Goal: Task Accomplishment & Management: Manage account settings

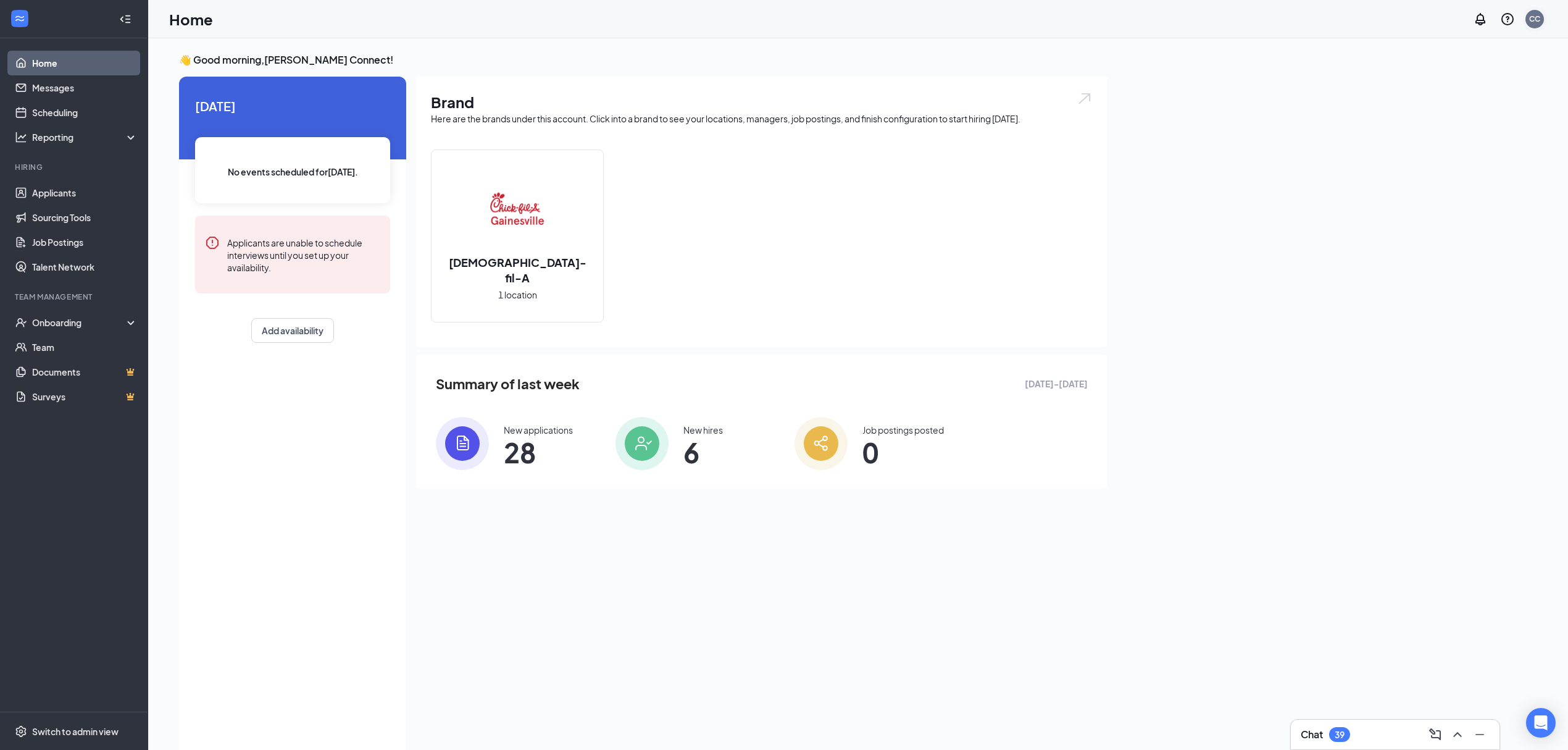
click at [1541, 28] on div "CC" at bounding box center [1534, 19] width 24 height 24
click at [1468, 162] on link "Switch account" at bounding box center [1437, 159] width 62 height 11
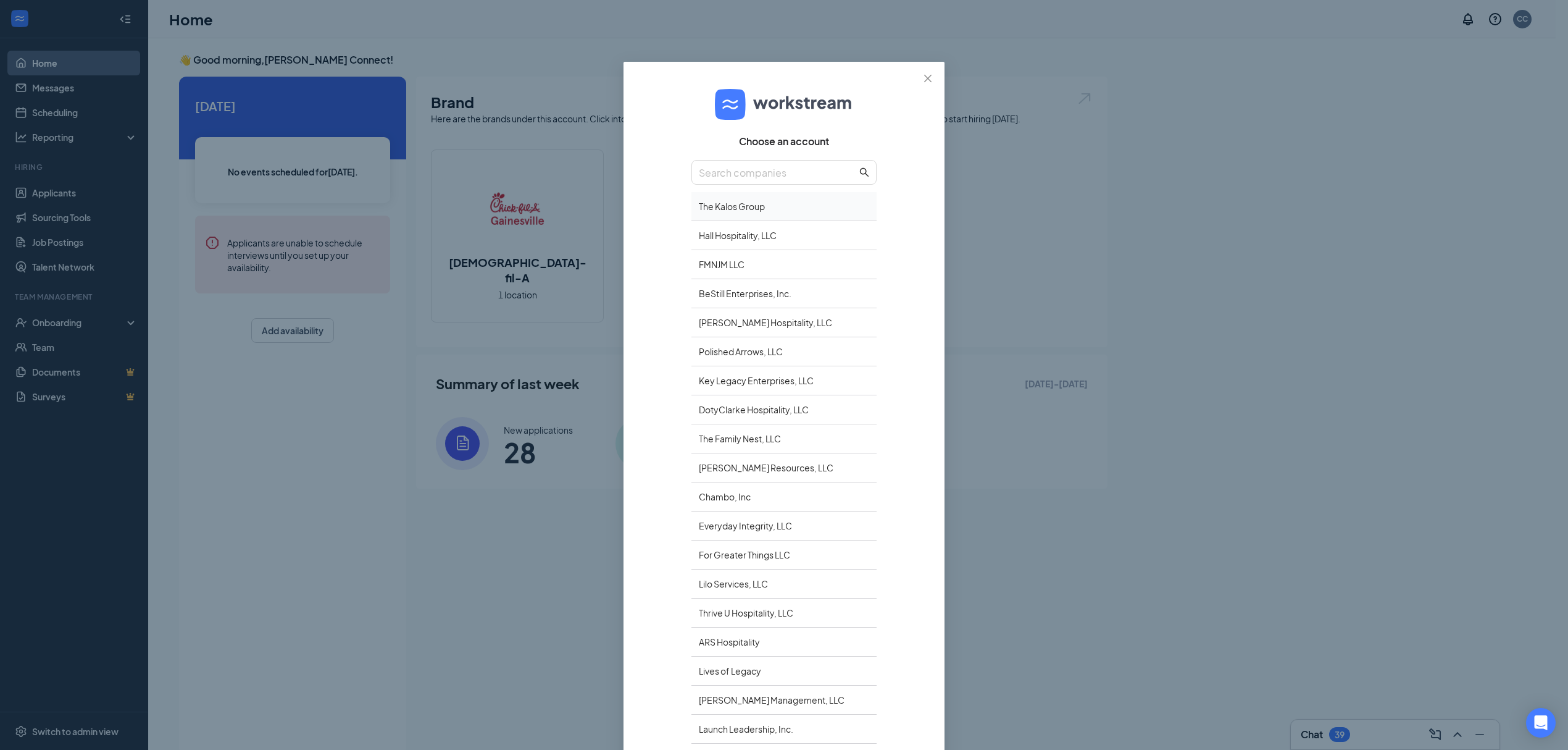
click at [739, 205] on div "The Kalos Group" at bounding box center [784, 206] width 185 height 29
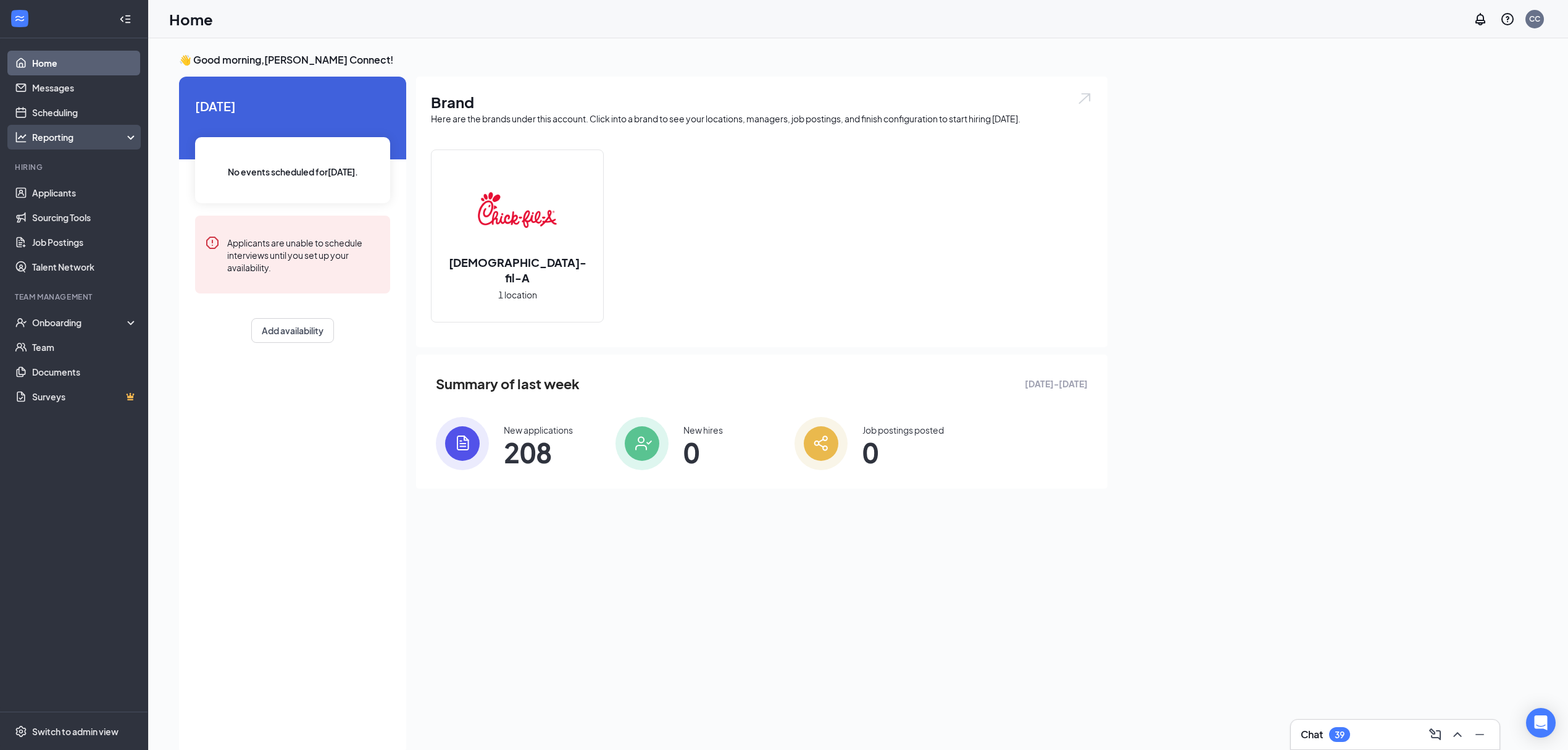
click at [53, 142] on div "Reporting" at bounding box center [85, 138] width 106 height 13
click at [52, 161] on link "Dashboards" at bounding box center [85, 161] width 106 height 24
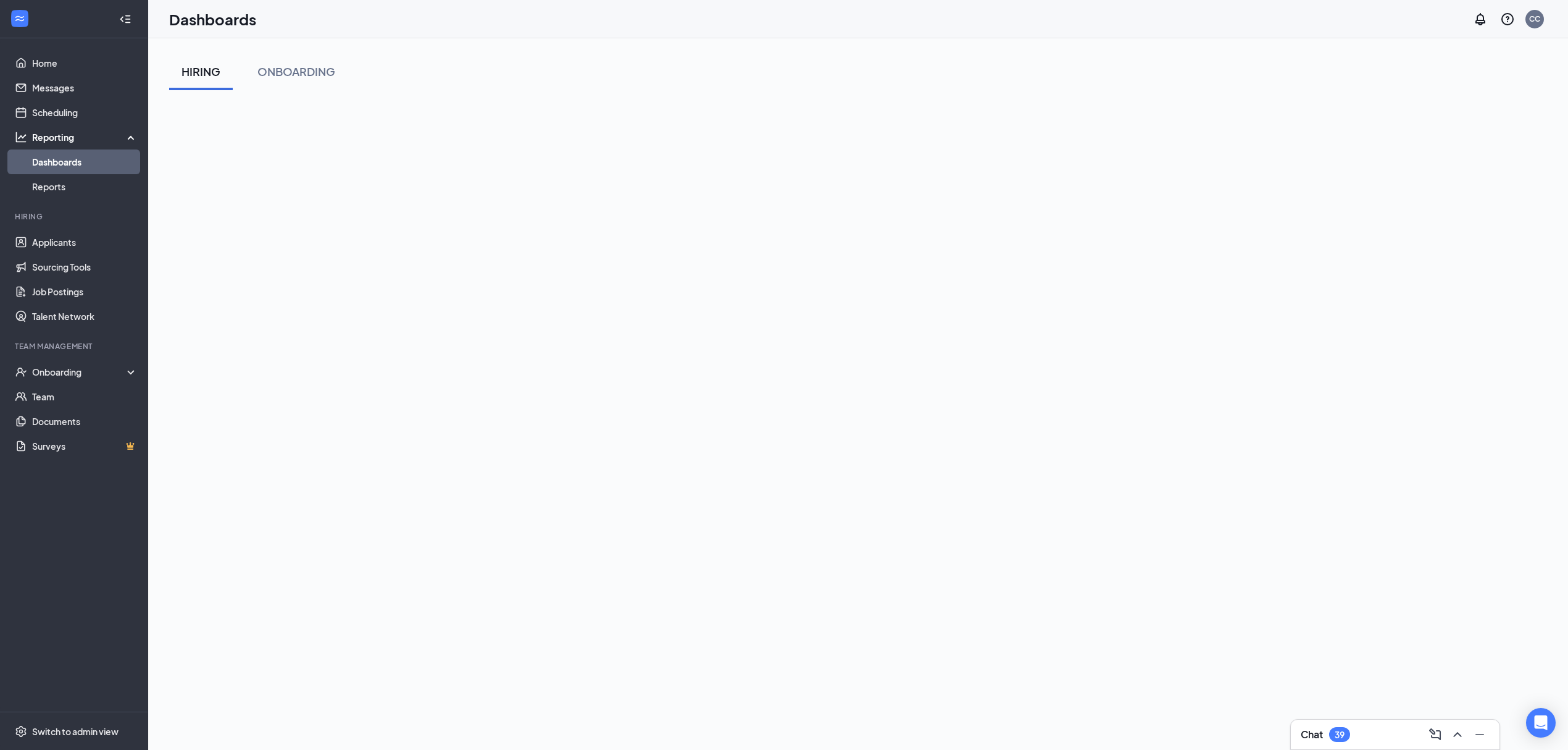
click at [1550, 16] on div "Dashboards CC" at bounding box center [858, 19] width 1419 height 38
click at [1533, 16] on div "CC" at bounding box center [1535, 18] width 11 height 10
click at [1416, 156] on link "Switch account" at bounding box center [1437, 159] width 62 height 11
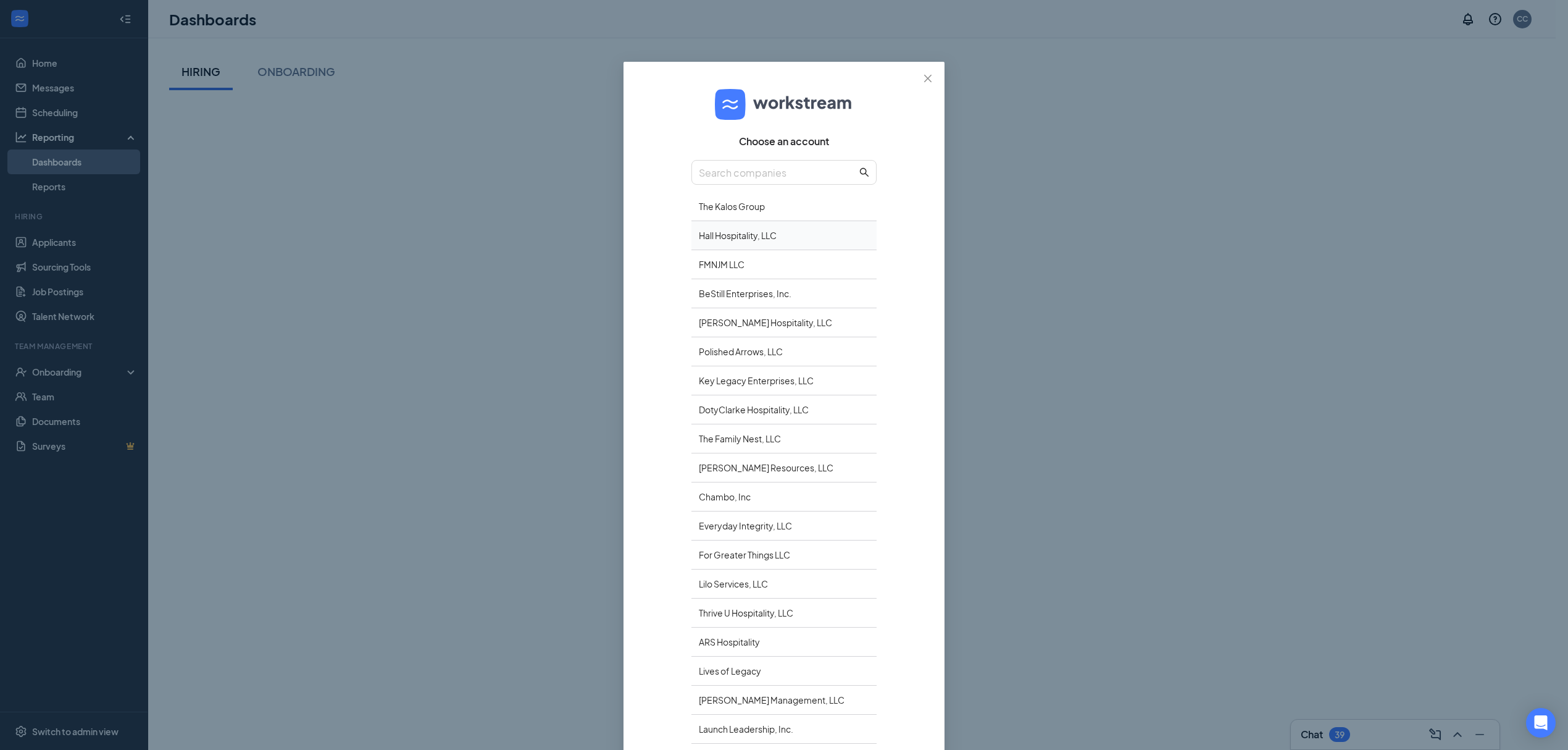
click at [724, 244] on div "Hall Hospitality, LLC" at bounding box center [784, 236] width 185 height 29
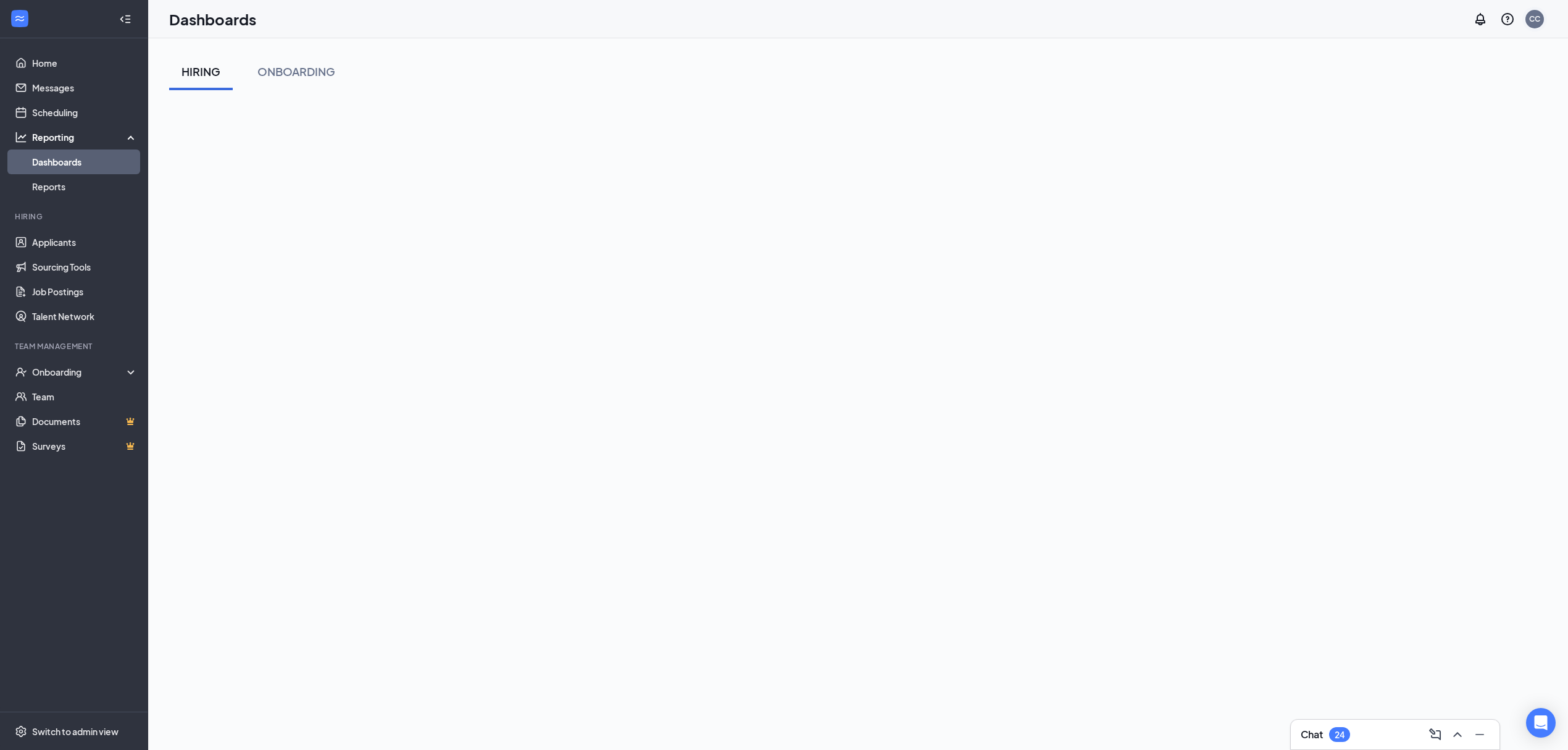
click at [1536, 18] on div "CC" at bounding box center [1535, 18] width 11 height 10
click at [1438, 156] on link "Switch account" at bounding box center [1437, 159] width 62 height 11
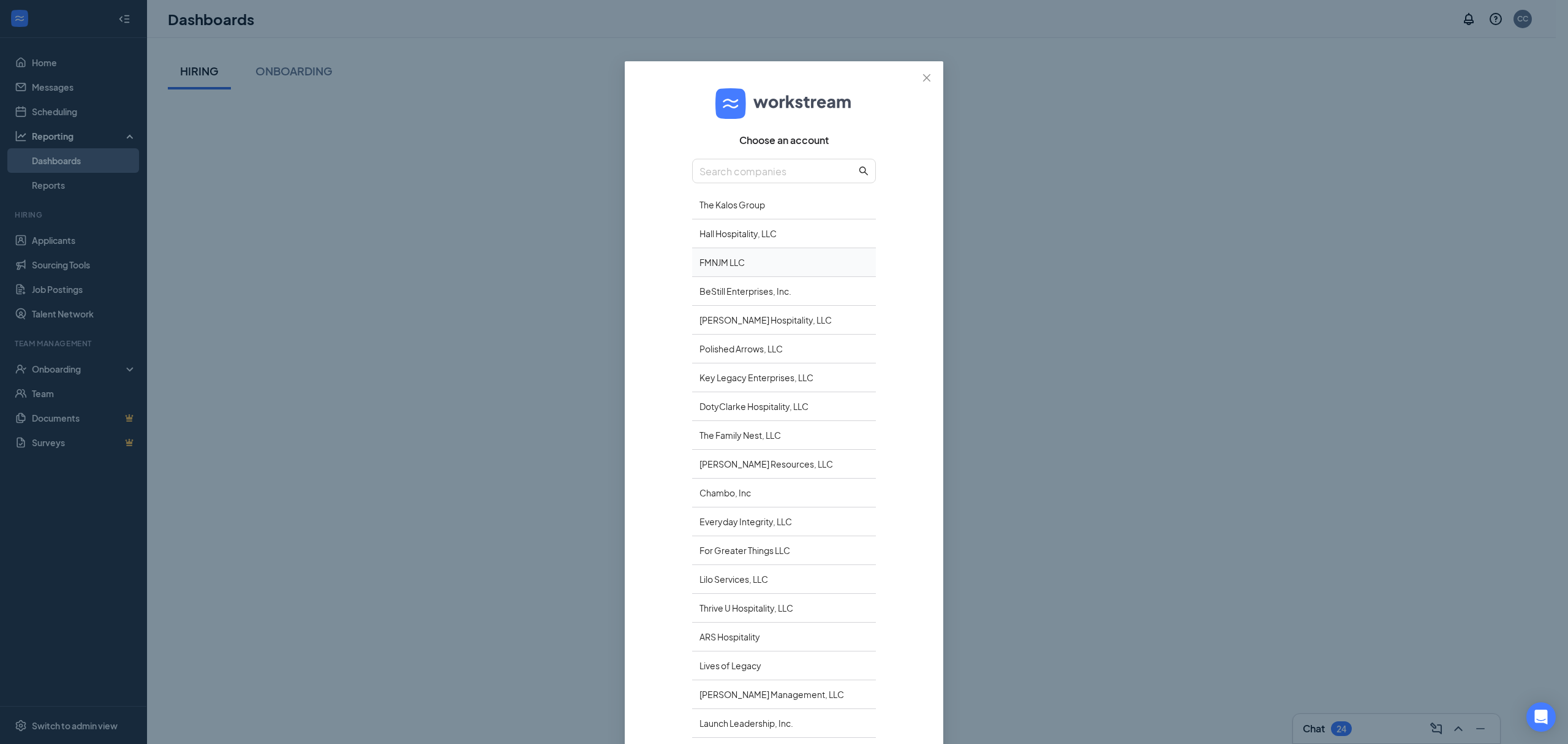
click at [724, 256] on div "FMNJM LLC" at bounding box center [784, 263] width 183 height 29
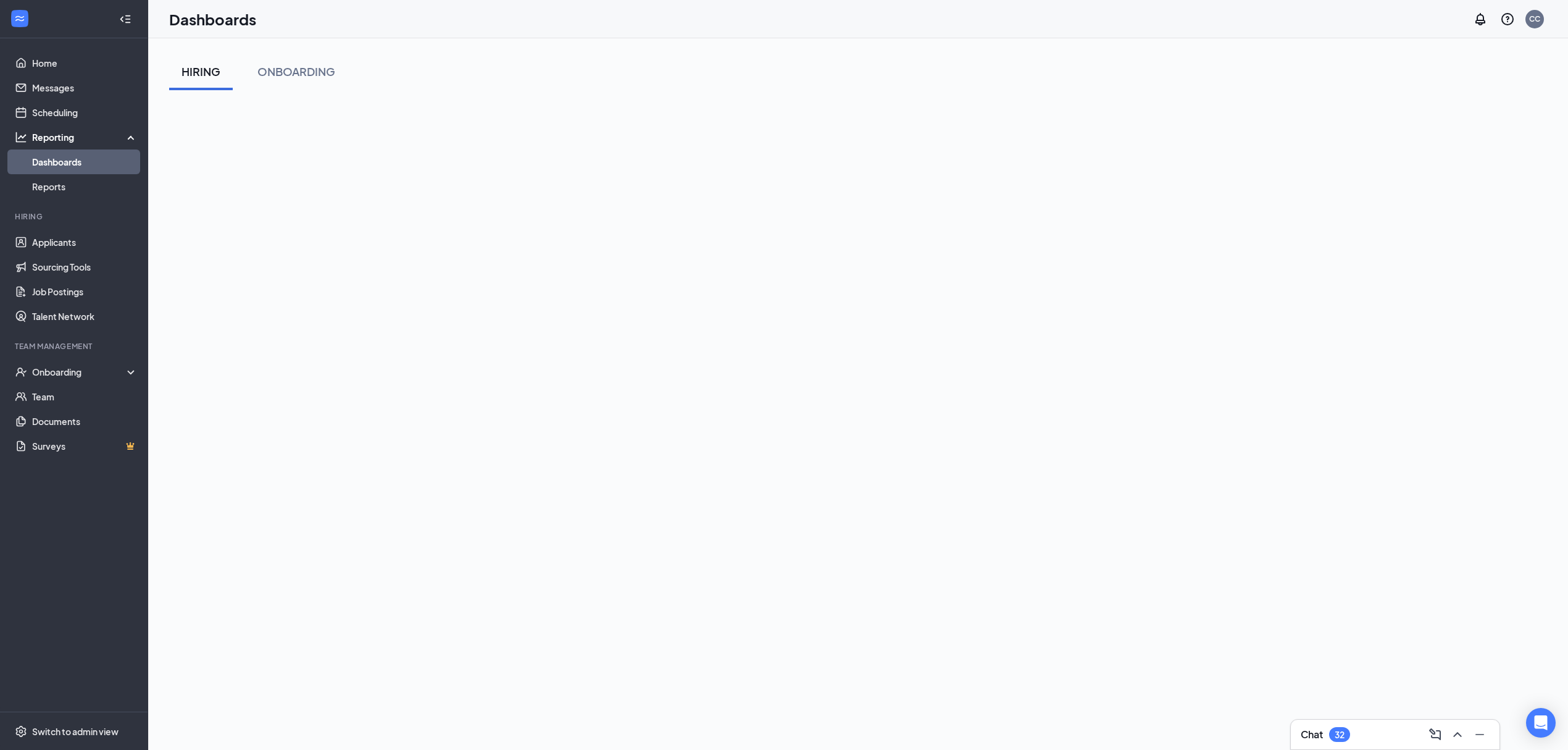
click at [792, 89] on div "HIRING ONBOARDING" at bounding box center [858, 71] width 1378 height 37
click at [1540, 15] on div "CC" at bounding box center [1535, 18] width 11 height 10
click at [1455, 160] on link "Switch account" at bounding box center [1437, 159] width 62 height 11
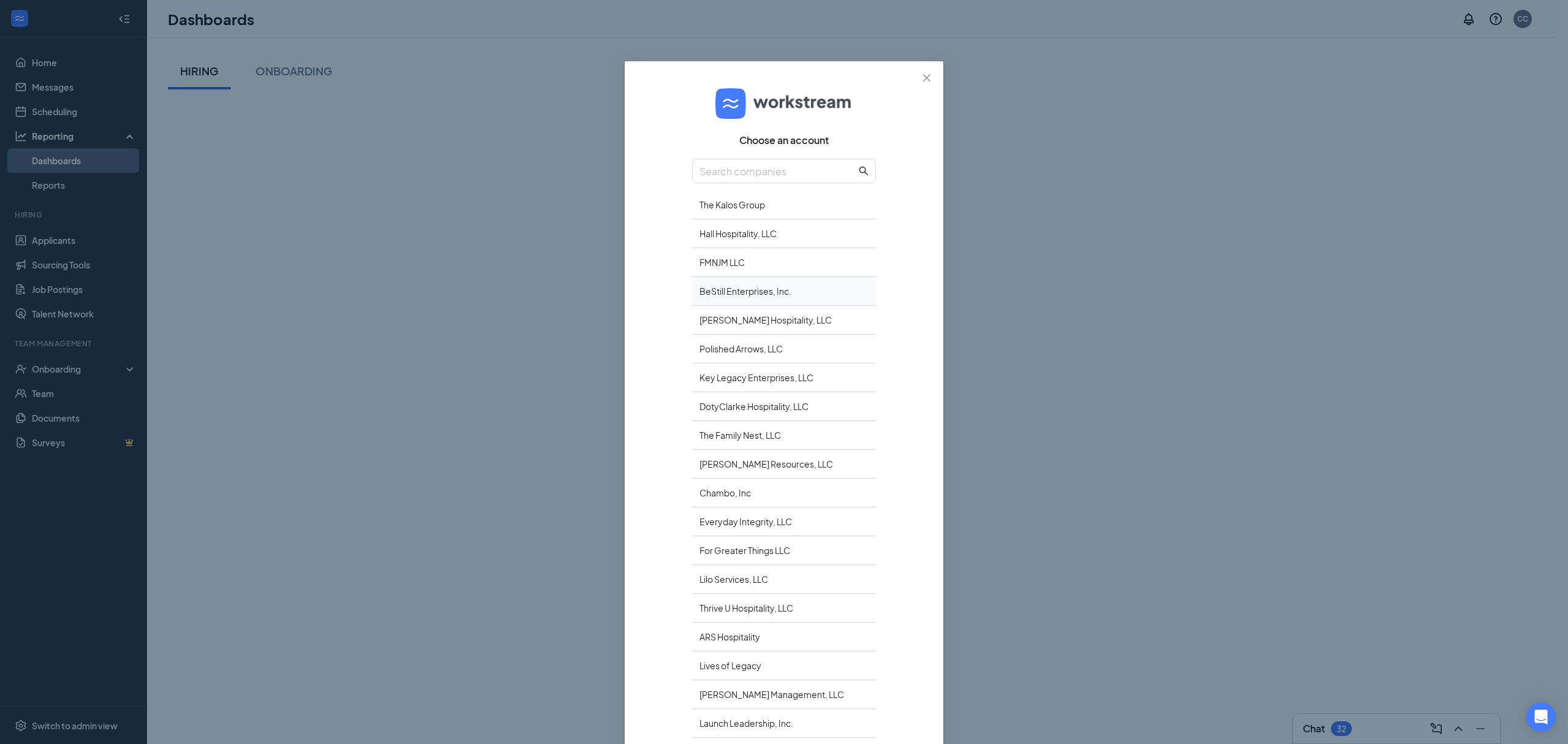
click at [752, 288] on div "BeStill Enterprises, Inc." at bounding box center [784, 291] width 183 height 29
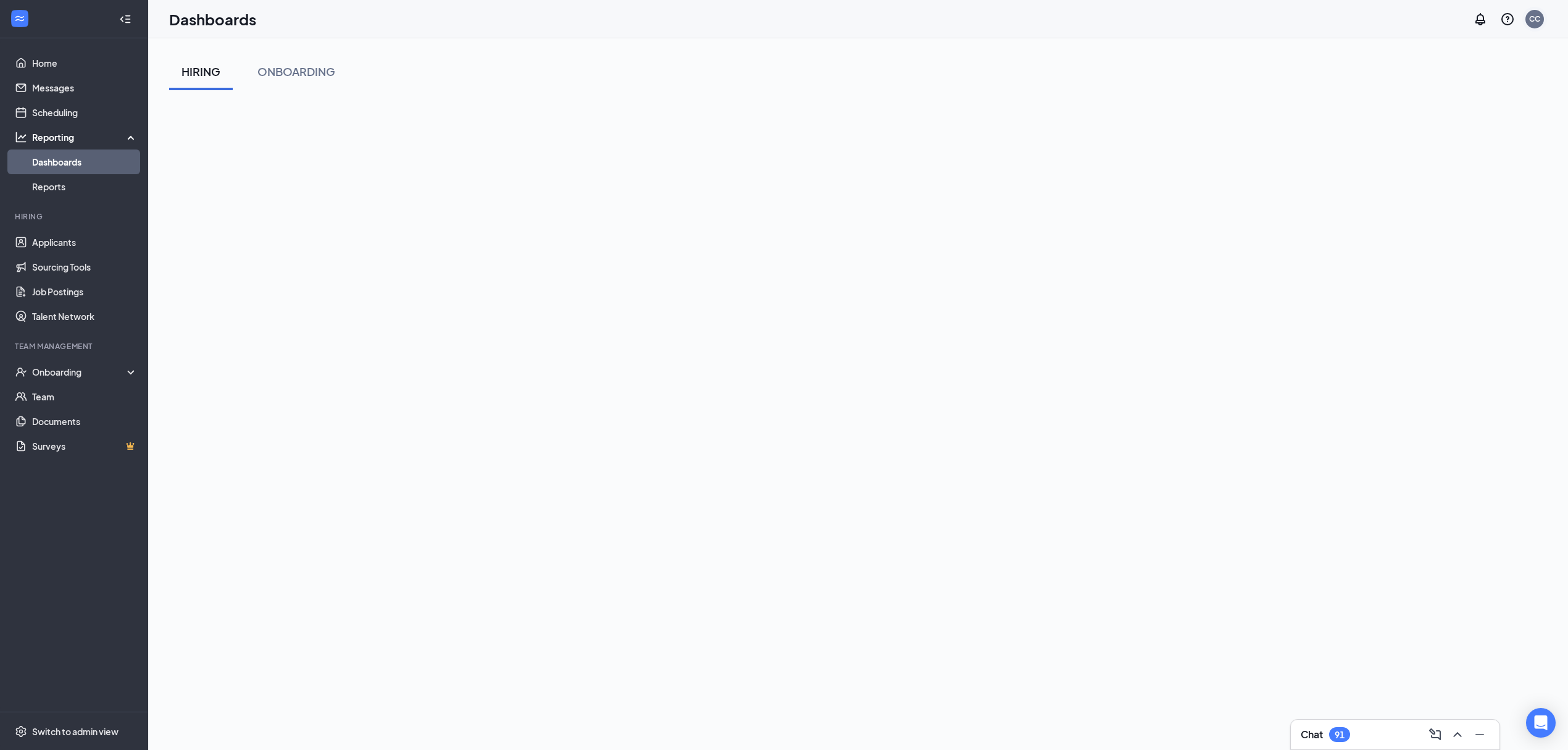
click at [1540, 18] on div "CC" at bounding box center [1535, 18] width 11 height 10
click at [1431, 156] on link "Switch account" at bounding box center [1437, 159] width 62 height 11
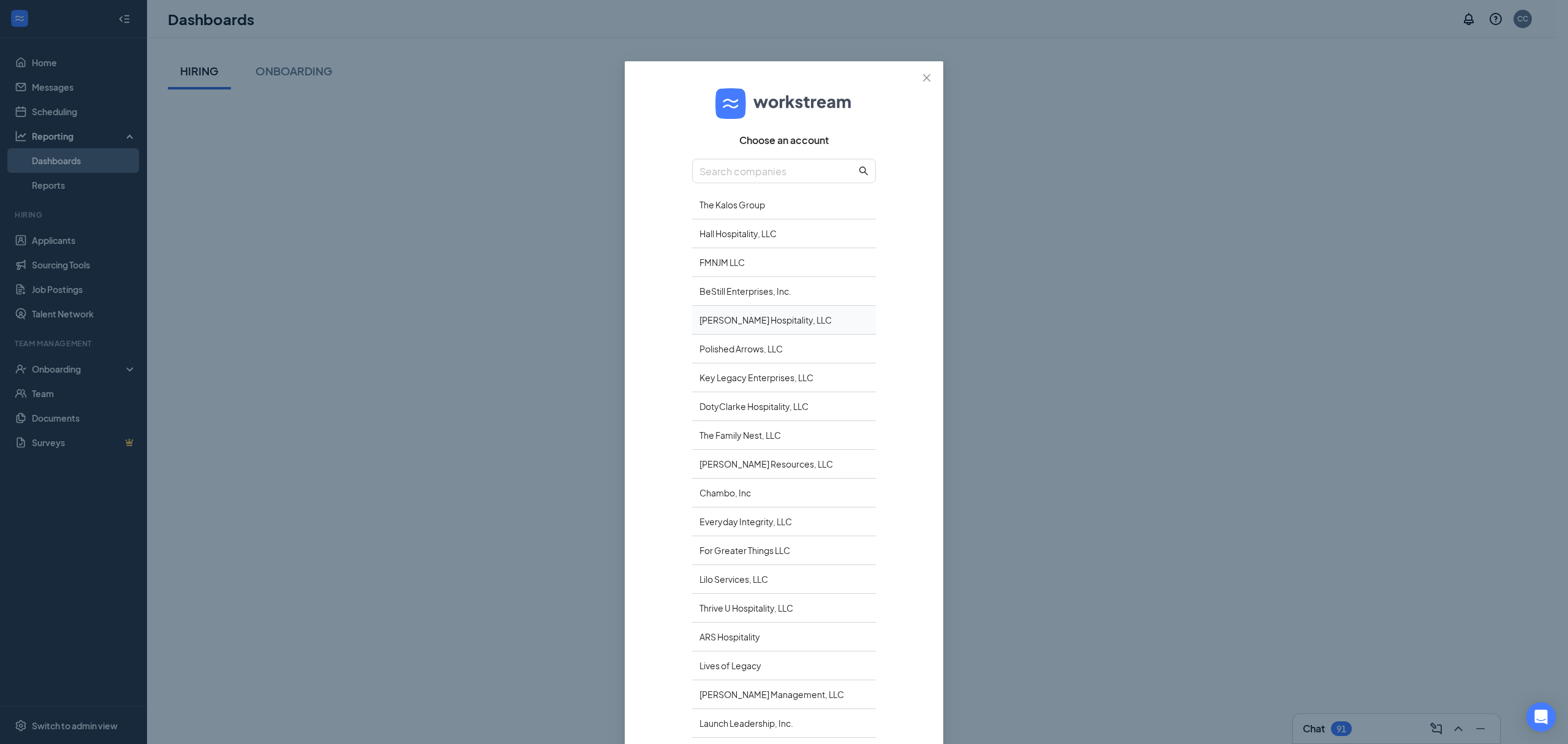
click at [708, 324] on div "[PERSON_NAME] Hospitality, LLC" at bounding box center [784, 320] width 183 height 29
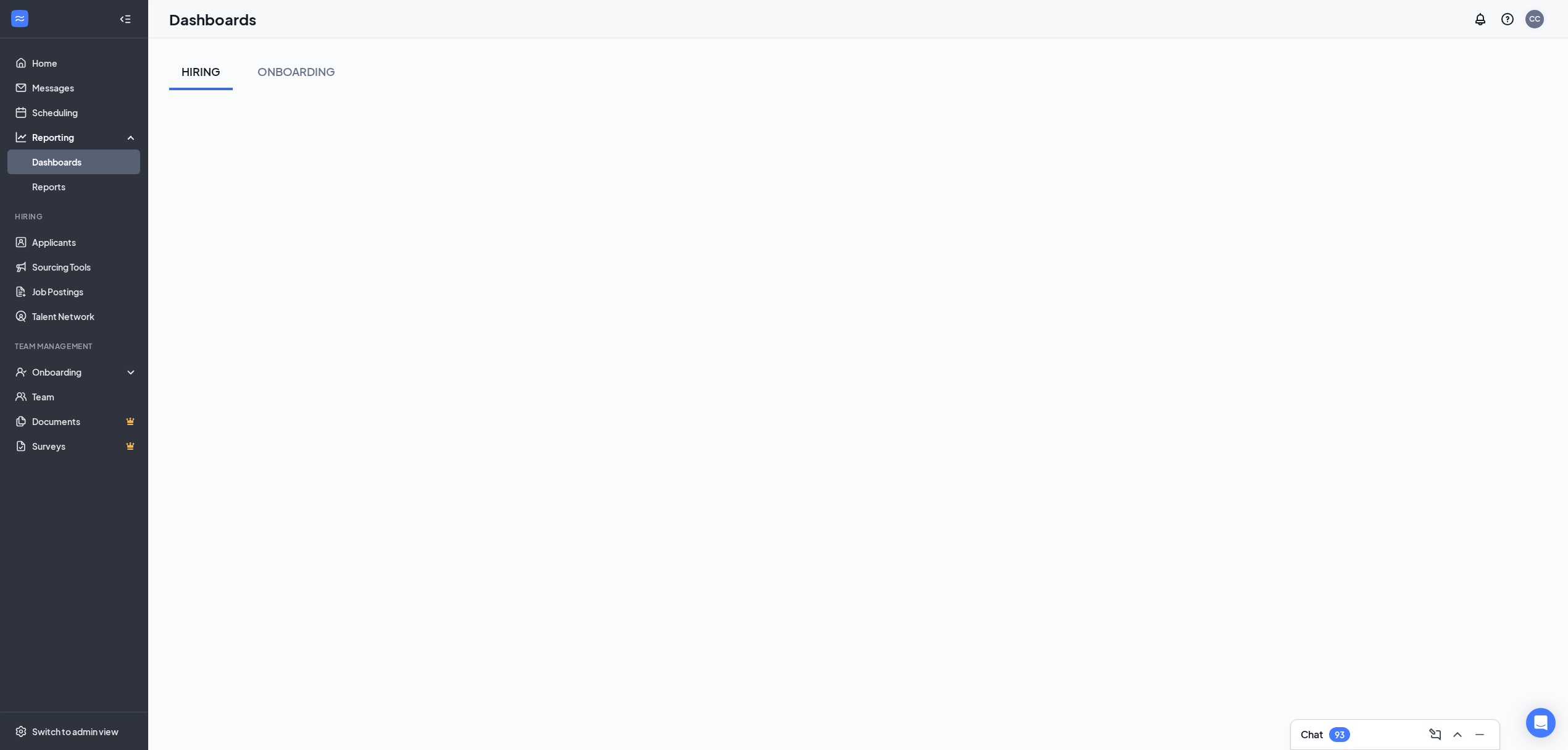
click at [1537, 23] on div "CC" at bounding box center [1535, 18] width 11 height 10
click at [1434, 174] on link "Switch account" at bounding box center [1437, 171] width 62 height 11
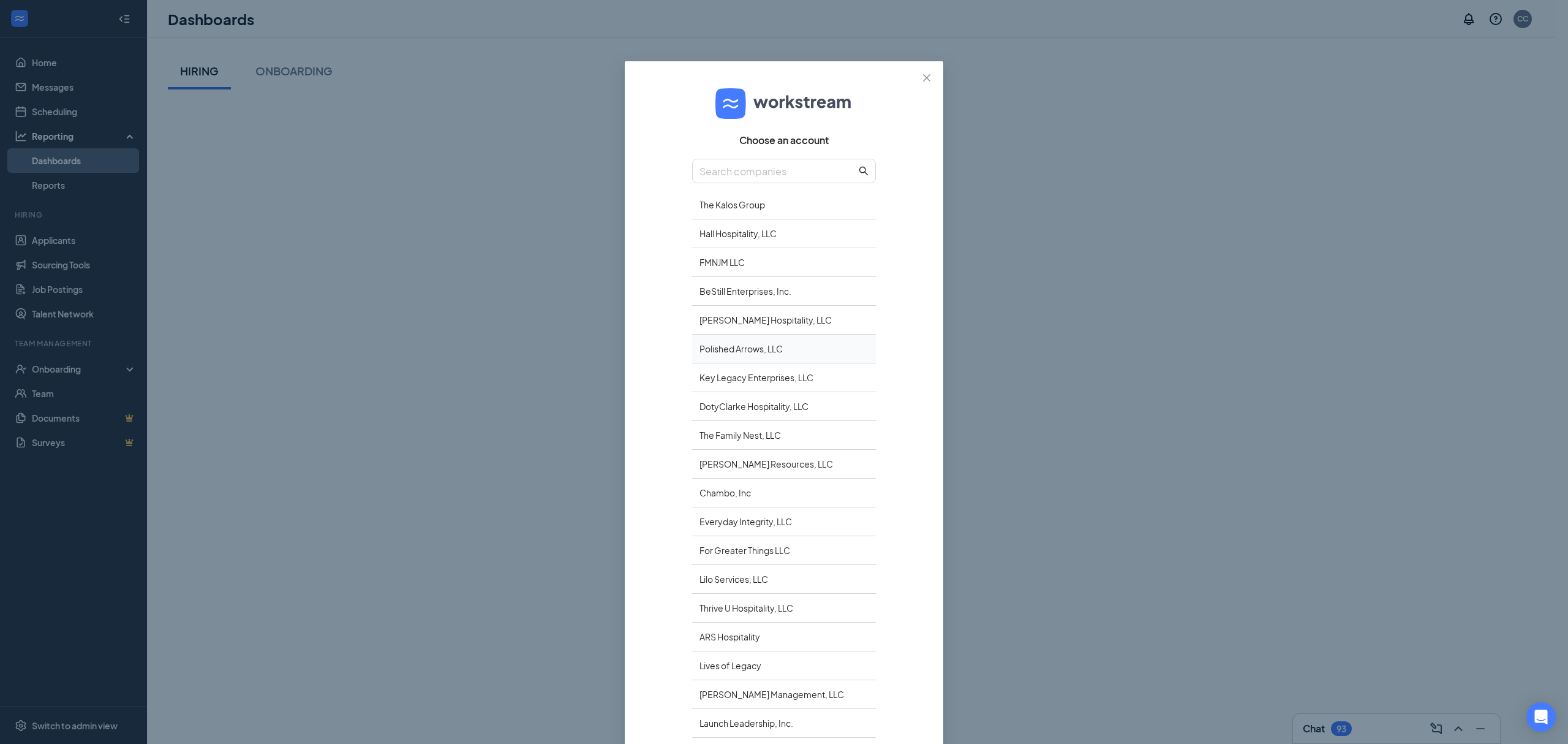
click at [730, 351] on div "Polished Arrows, LLC" at bounding box center [784, 349] width 183 height 29
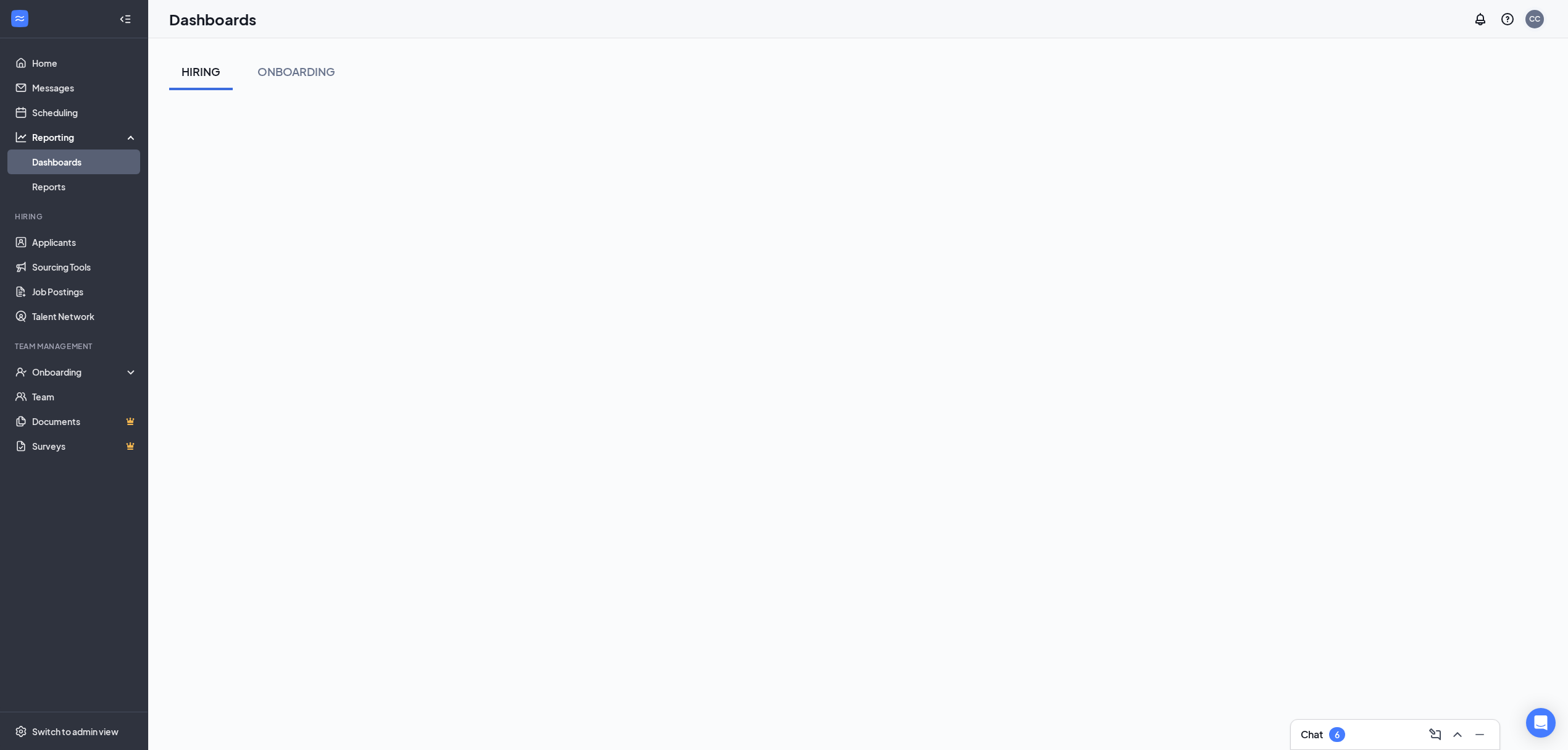
click at [1539, 24] on div "CC" at bounding box center [1535, 18] width 11 height 10
click at [1446, 160] on link "Switch account" at bounding box center [1437, 159] width 62 height 11
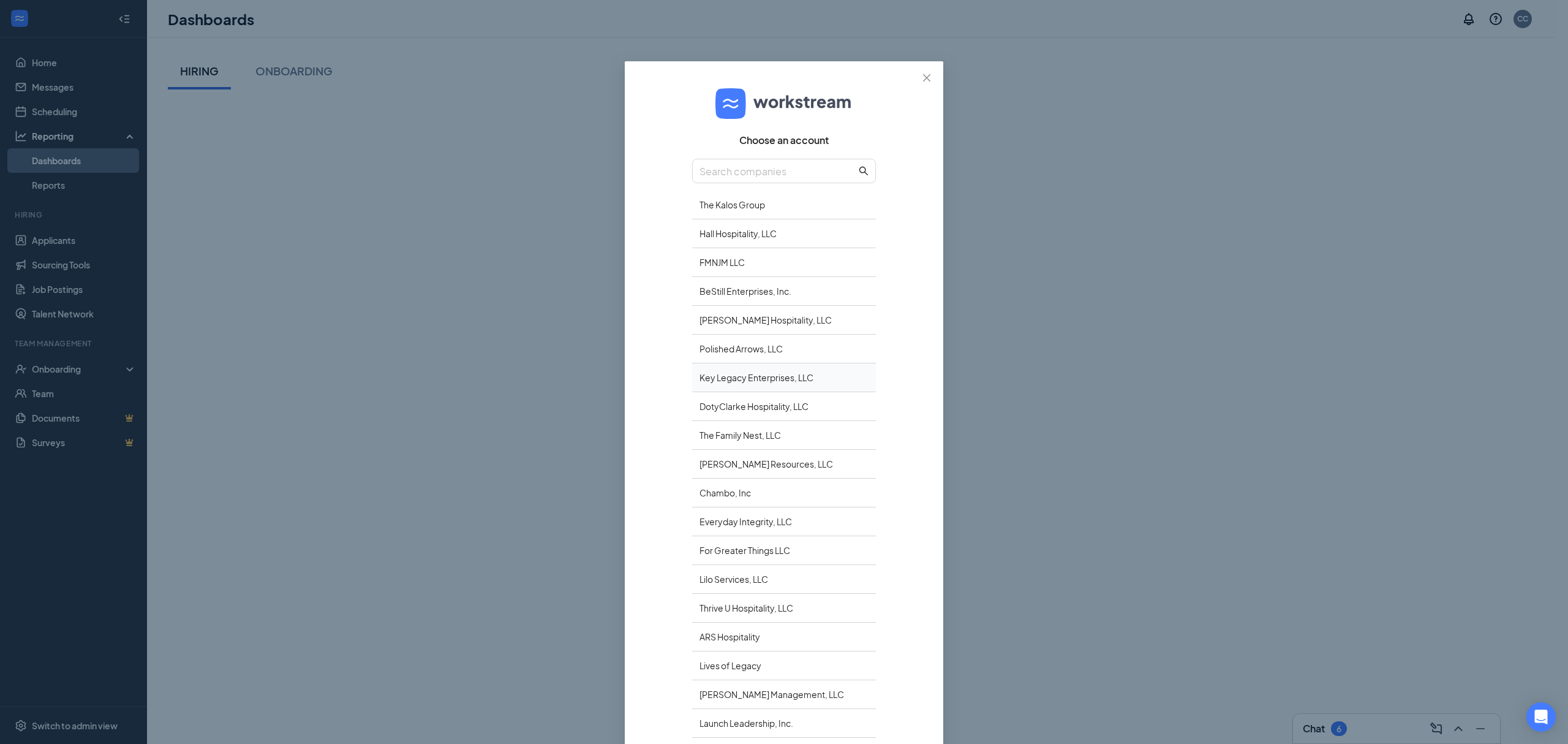
click at [719, 373] on div "Key Legacy Enterprises, LLC" at bounding box center [784, 377] width 183 height 29
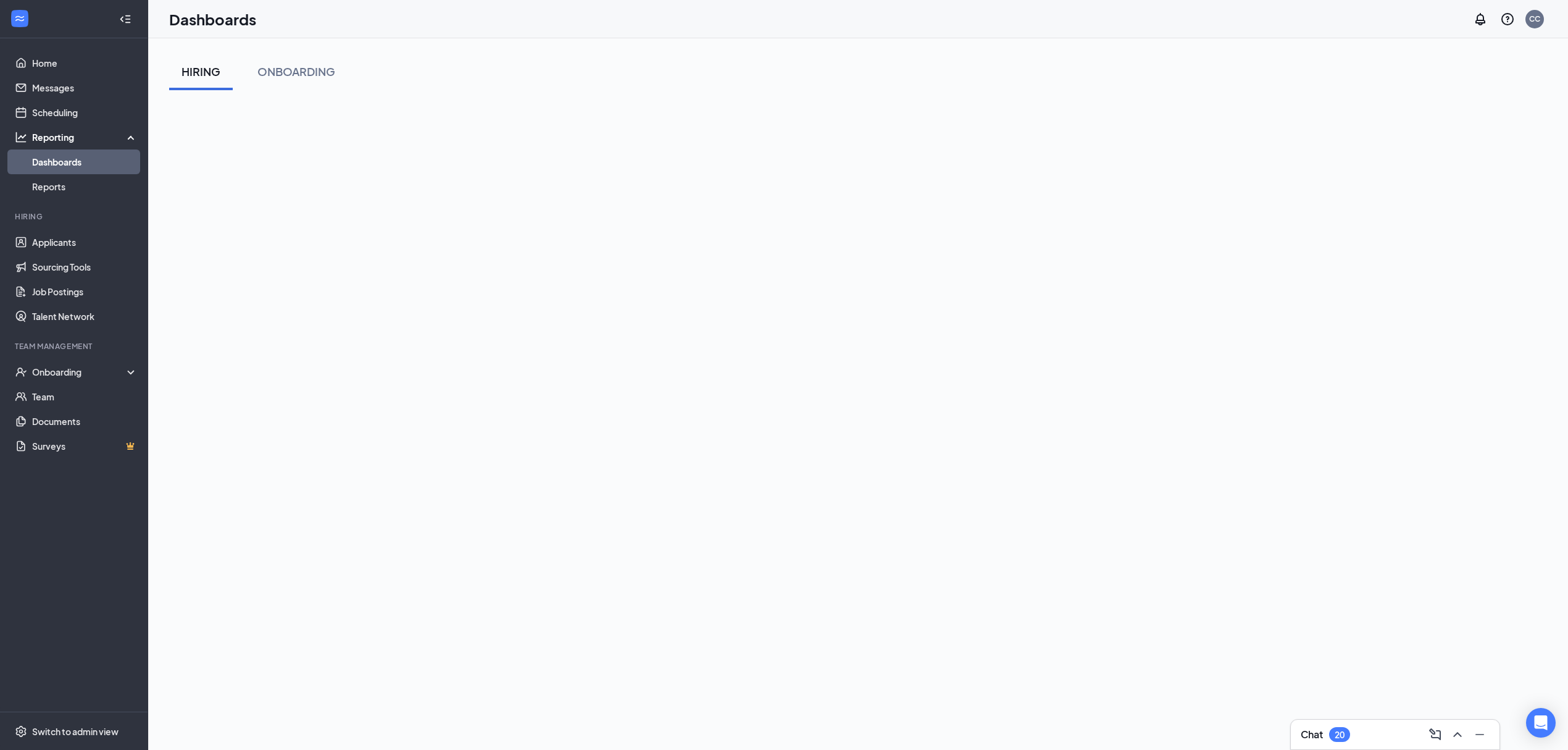
click at [852, 89] on div "HIRING ONBOARDING" at bounding box center [858, 71] width 1378 height 37
click at [1536, 23] on div "CC" at bounding box center [1535, 18] width 11 height 10
click at [1419, 161] on link "Switch account" at bounding box center [1437, 159] width 62 height 11
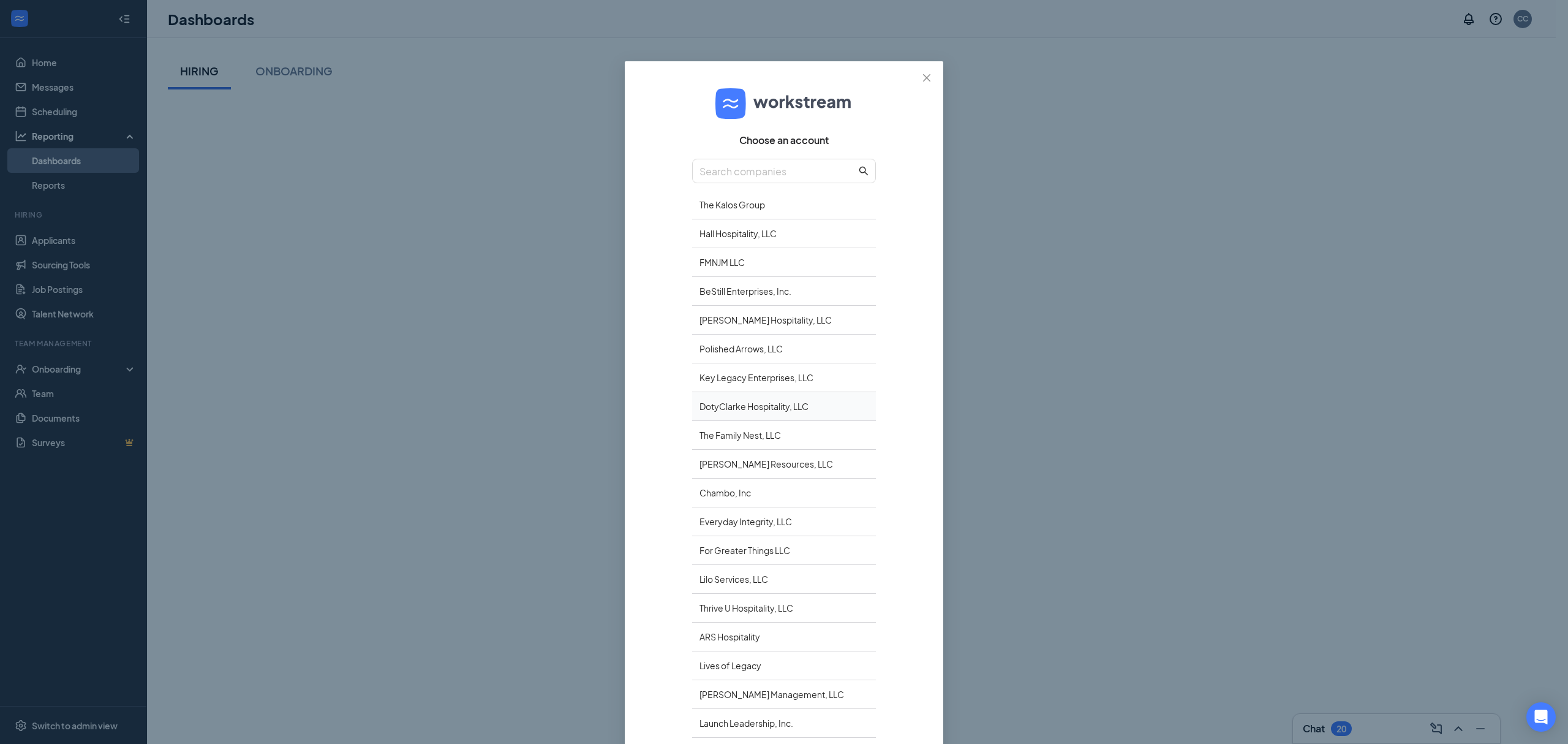
click at [719, 402] on div "DotyClarke Hospitality, LLC" at bounding box center [784, 406] width 183 height 29
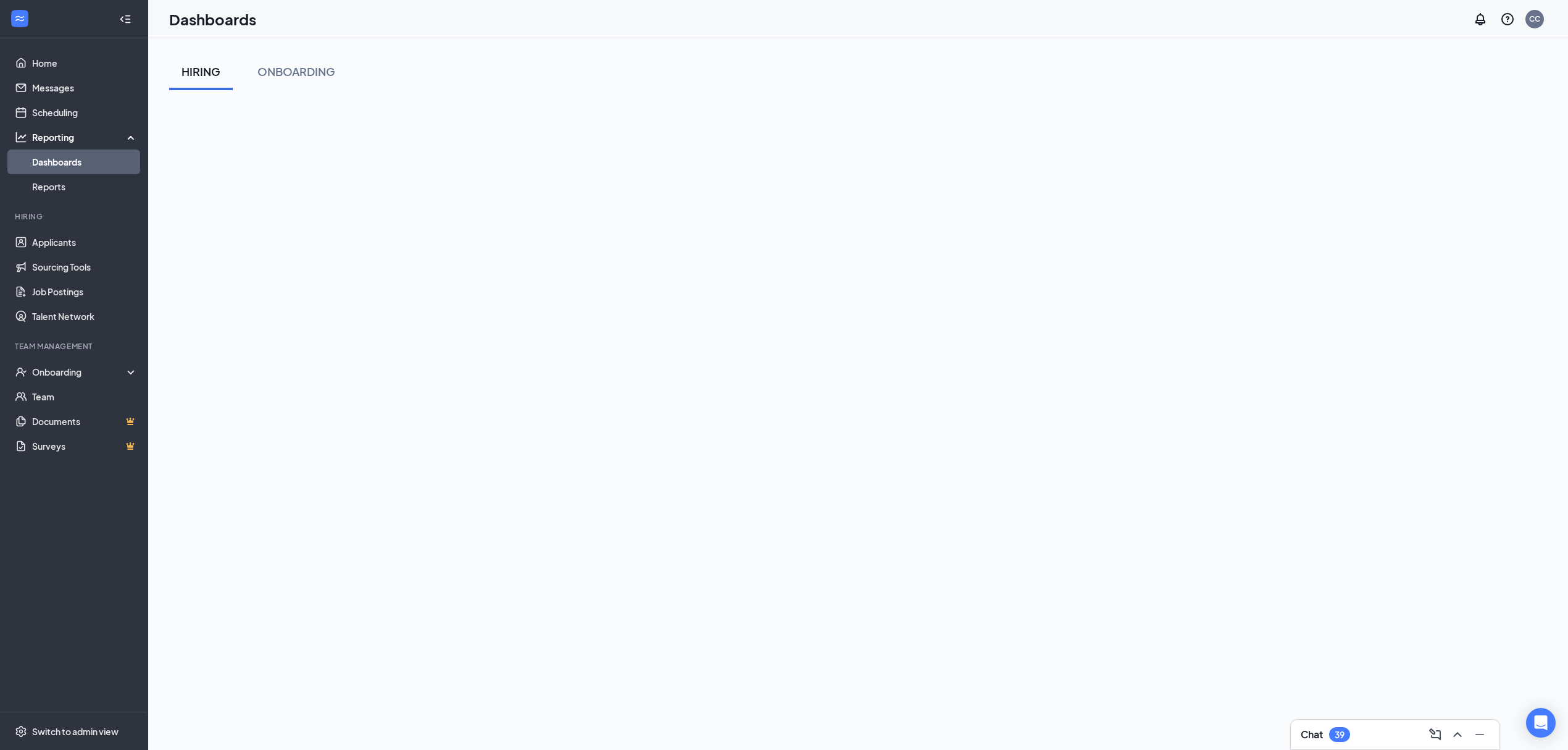
click at [1547, 23] on div "Dashboards CC" at bounding box center [858, 19] width 1419 height 38
click at [1541, 24] on div "CC" at bounding box center [1534, 19] width 18 height 18
click at [1428, 164] on link "Switch account" at bounding box center [1437, 159] width 62 height 11
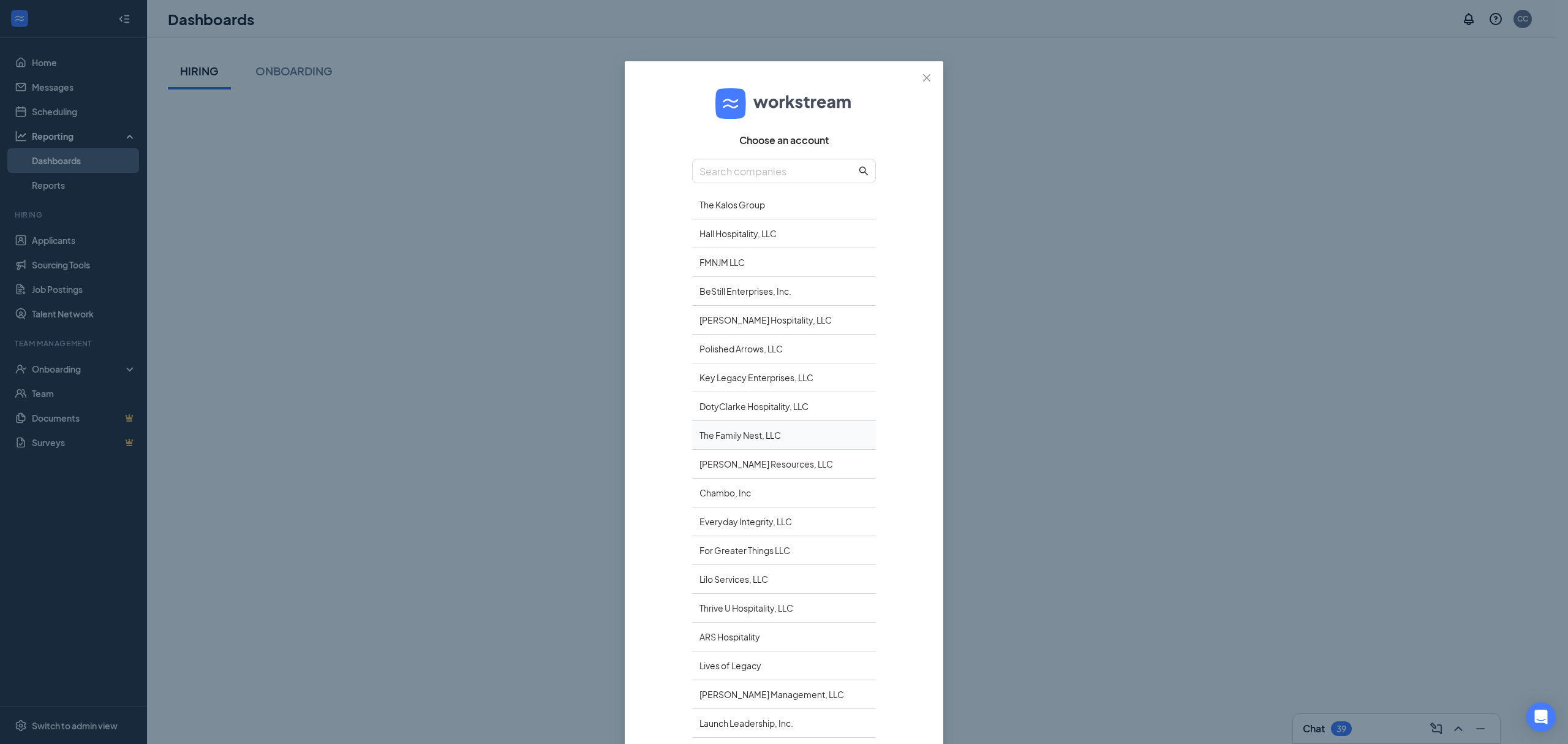
click at [726, 433] on div "The Family Nest, LLC" at bounding box center [784, 435] width 183 height 29
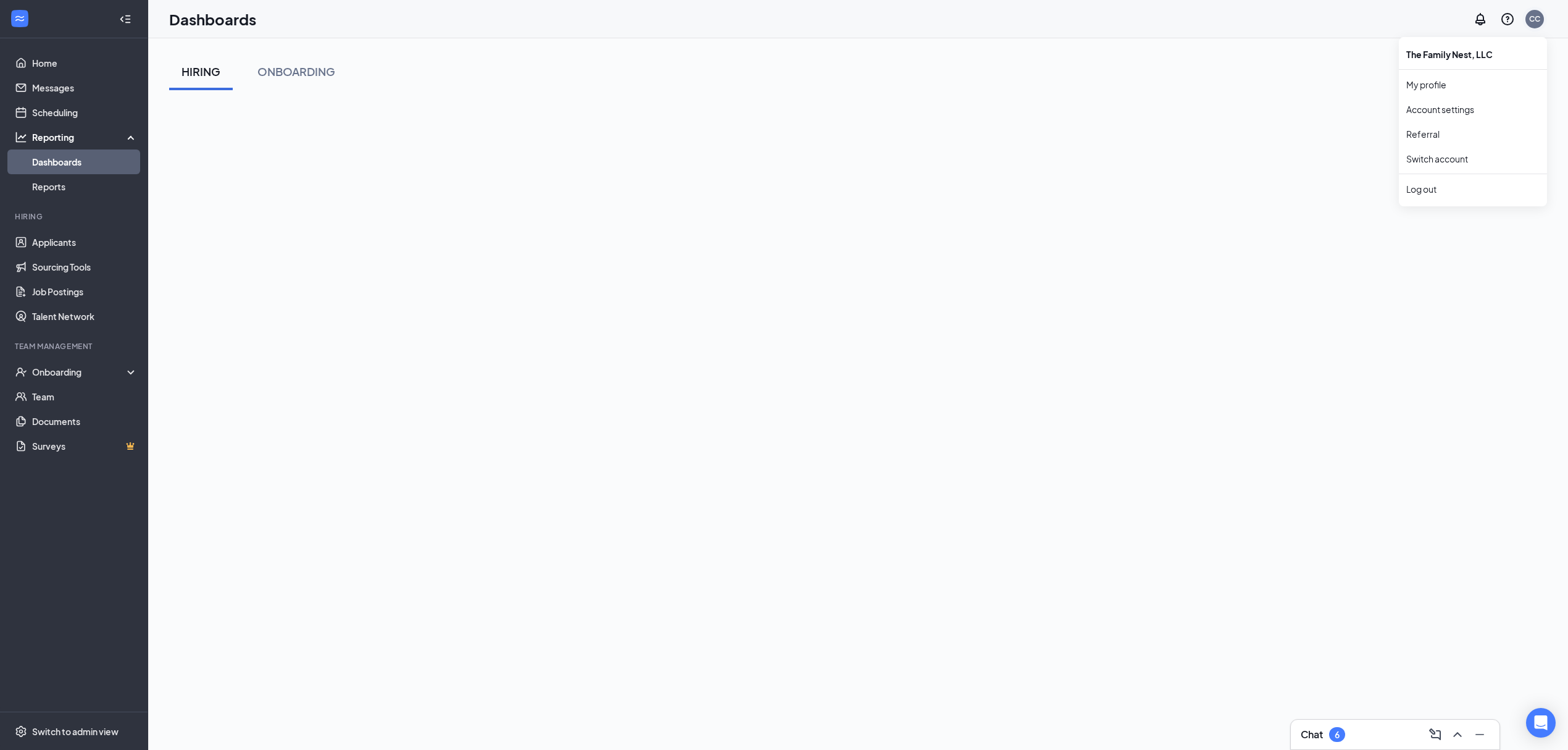
click at [1527, 16] on div "CC" at bounding box center [1534, 19] width 18 height 18
click at [1446, 153] on link "Switch account" at bounding box center [1437, 159] width 62 height 11
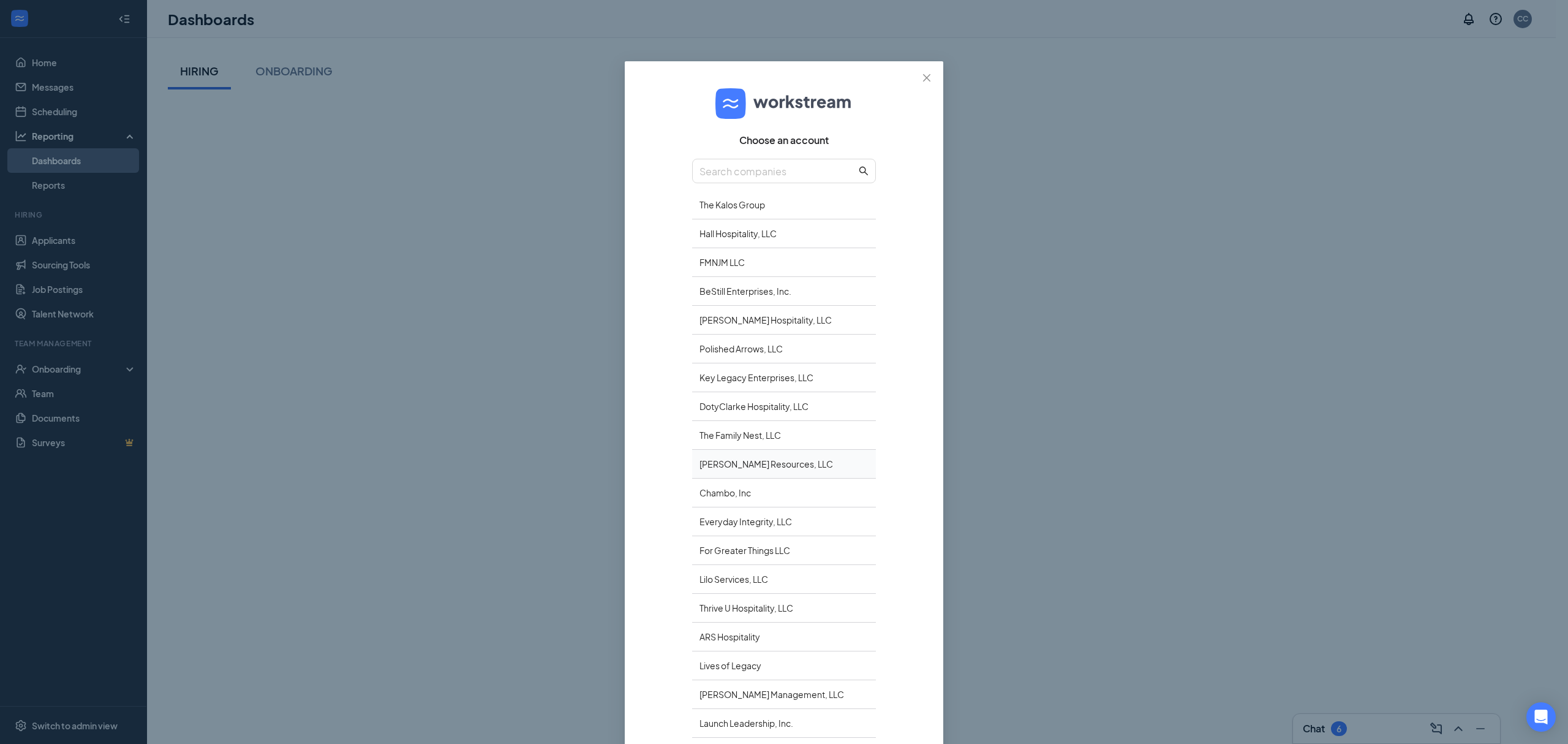
click at [722, 470] on div "[PERSON_NAME] Resources, LLC" at bounding box center [784, 464] width 183 height 29
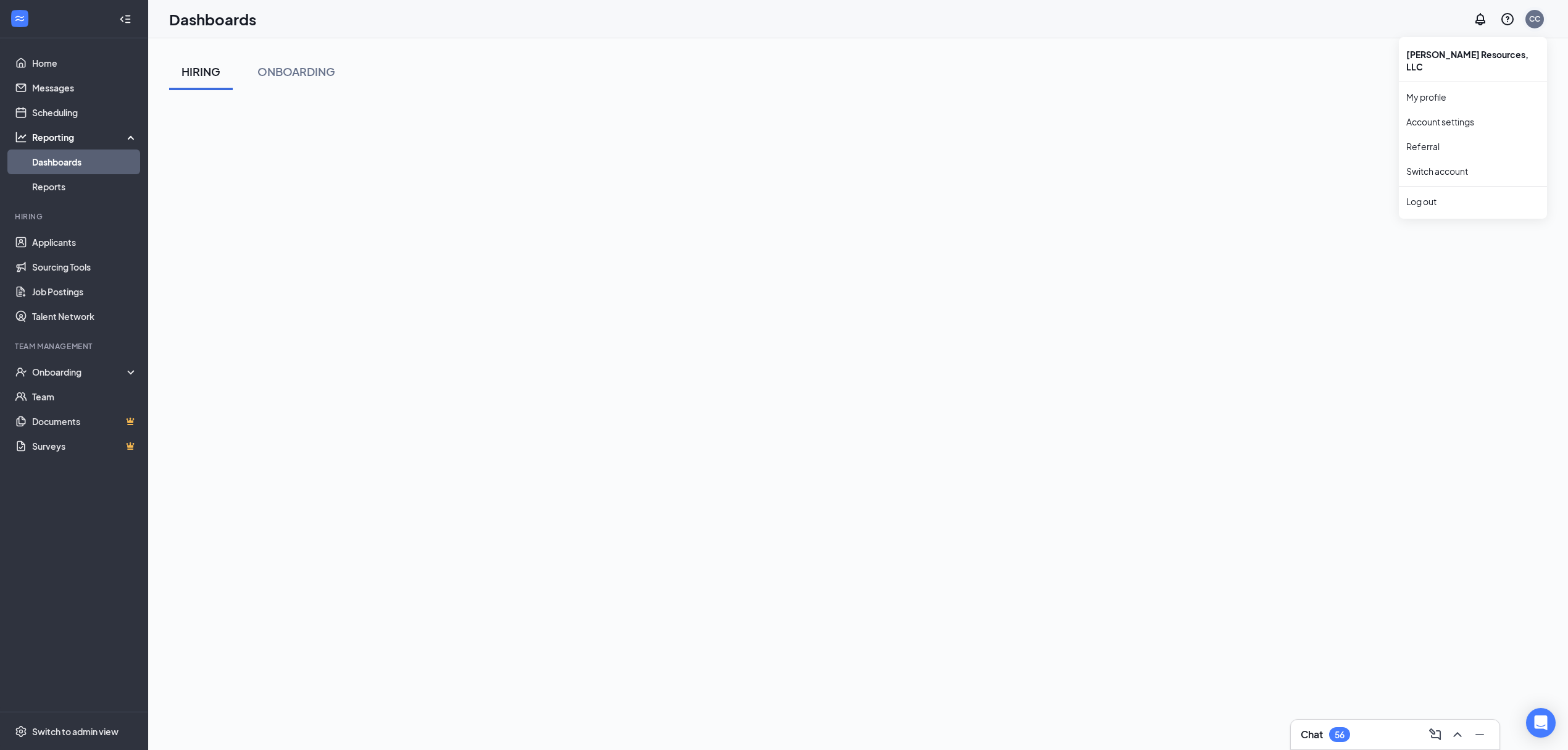
click at [1536, 24] on div "CC" at bounding box center [1534, 19] width 18 height 18
click at [1423, 165] on link "Switch account" at bounding box center [1437, 171] width 62 height 11
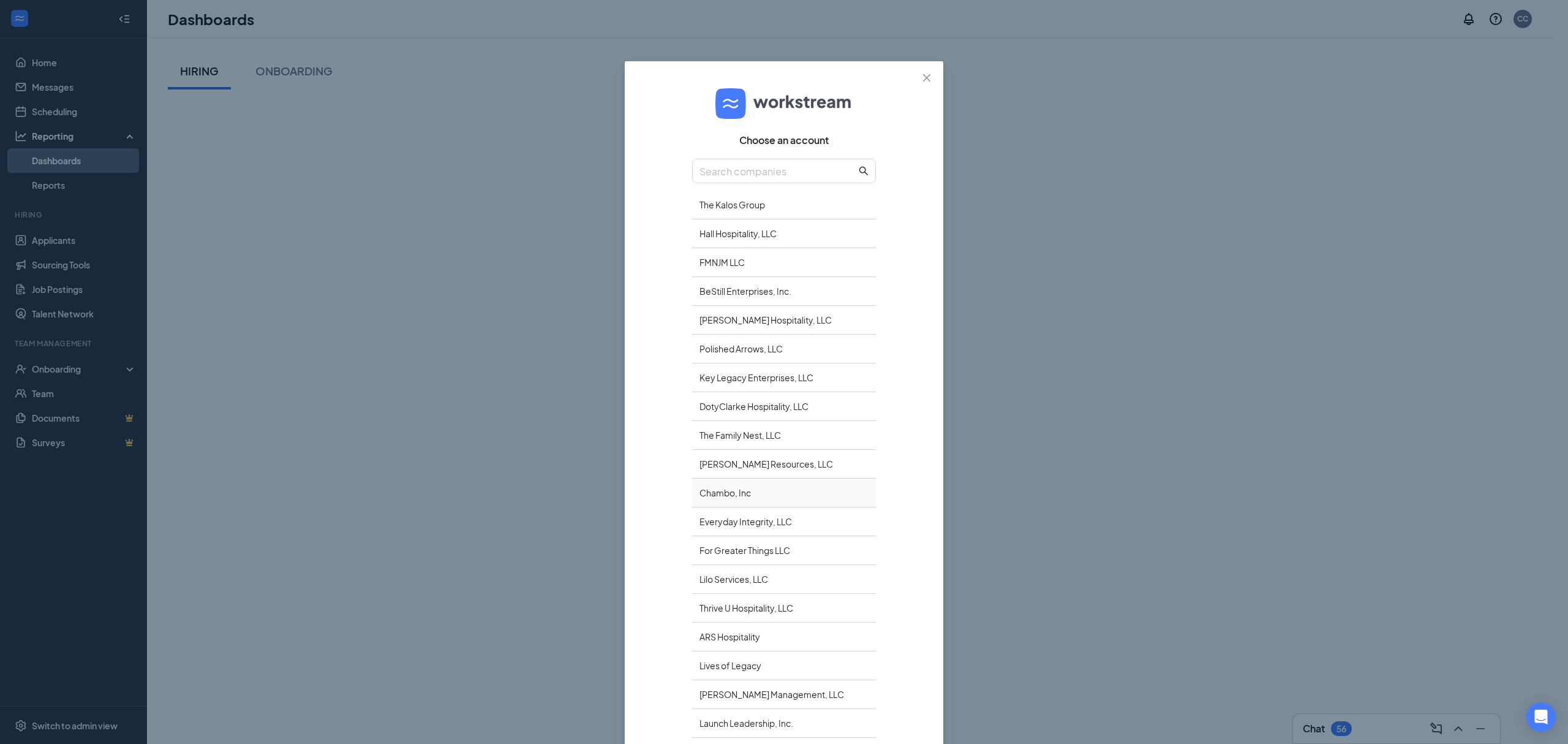
click at [713, 495] on div "Chambo, Inc" at bounding box center [784, 492] width 183 height 29
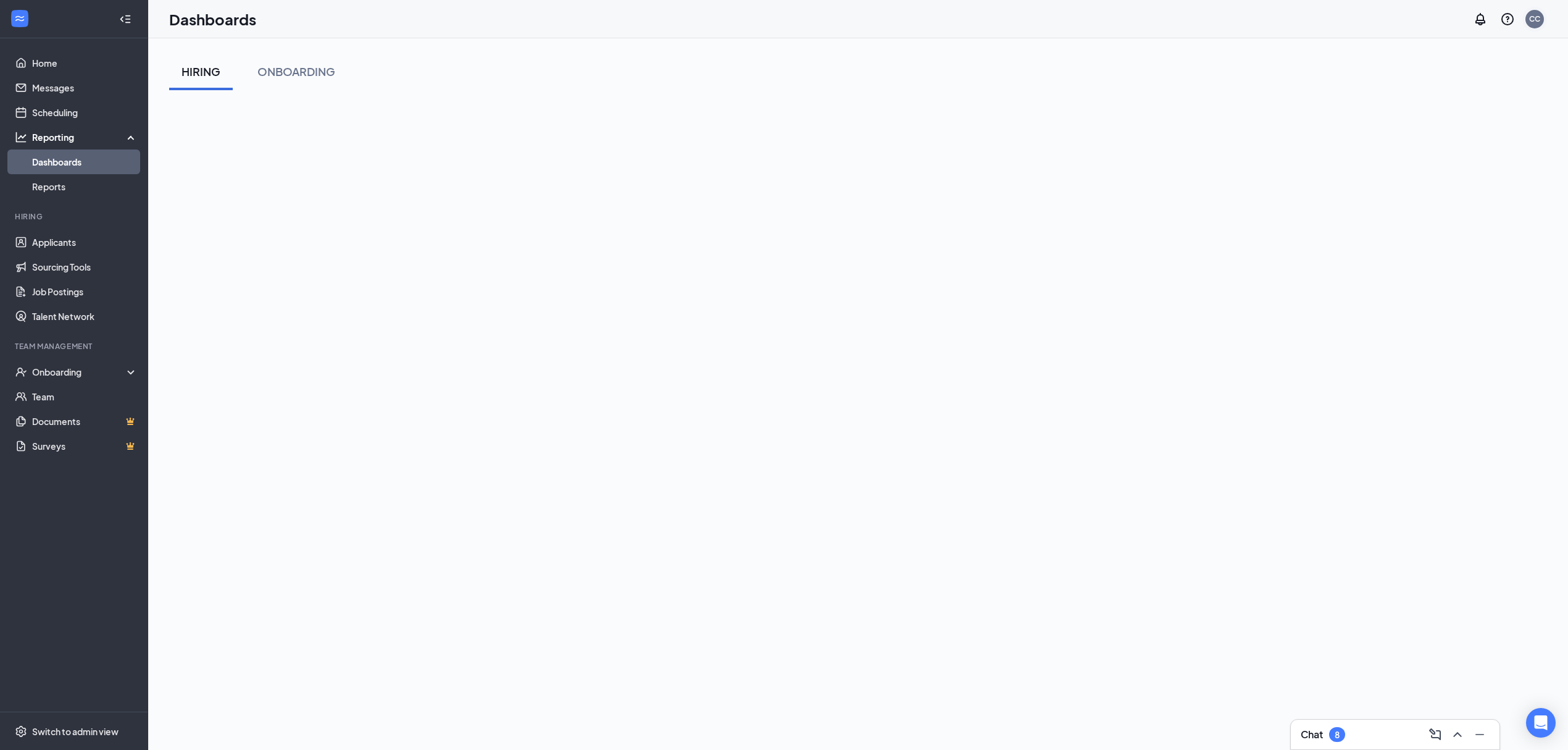
click at [1540, 22] on div "CC" at bounding box center [1535, 18] width 11 height 10
click at [1431, 160] on link "Switch account" at bounding box center [1437, 159] width 62 height 11
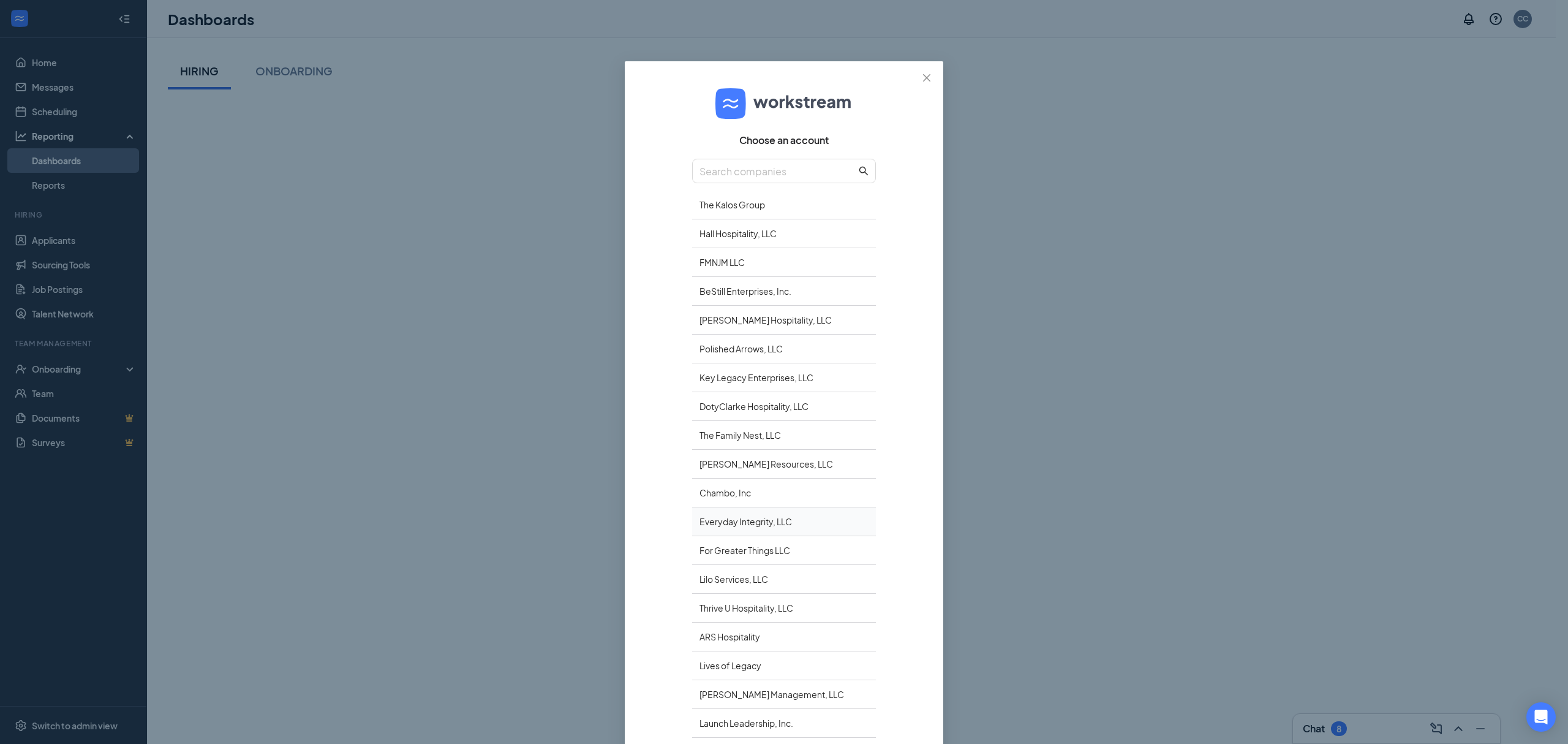
click at [722, 526] on div "Everyday Integrity, LLC" at bounding box center [784, 521] width 183 height 29
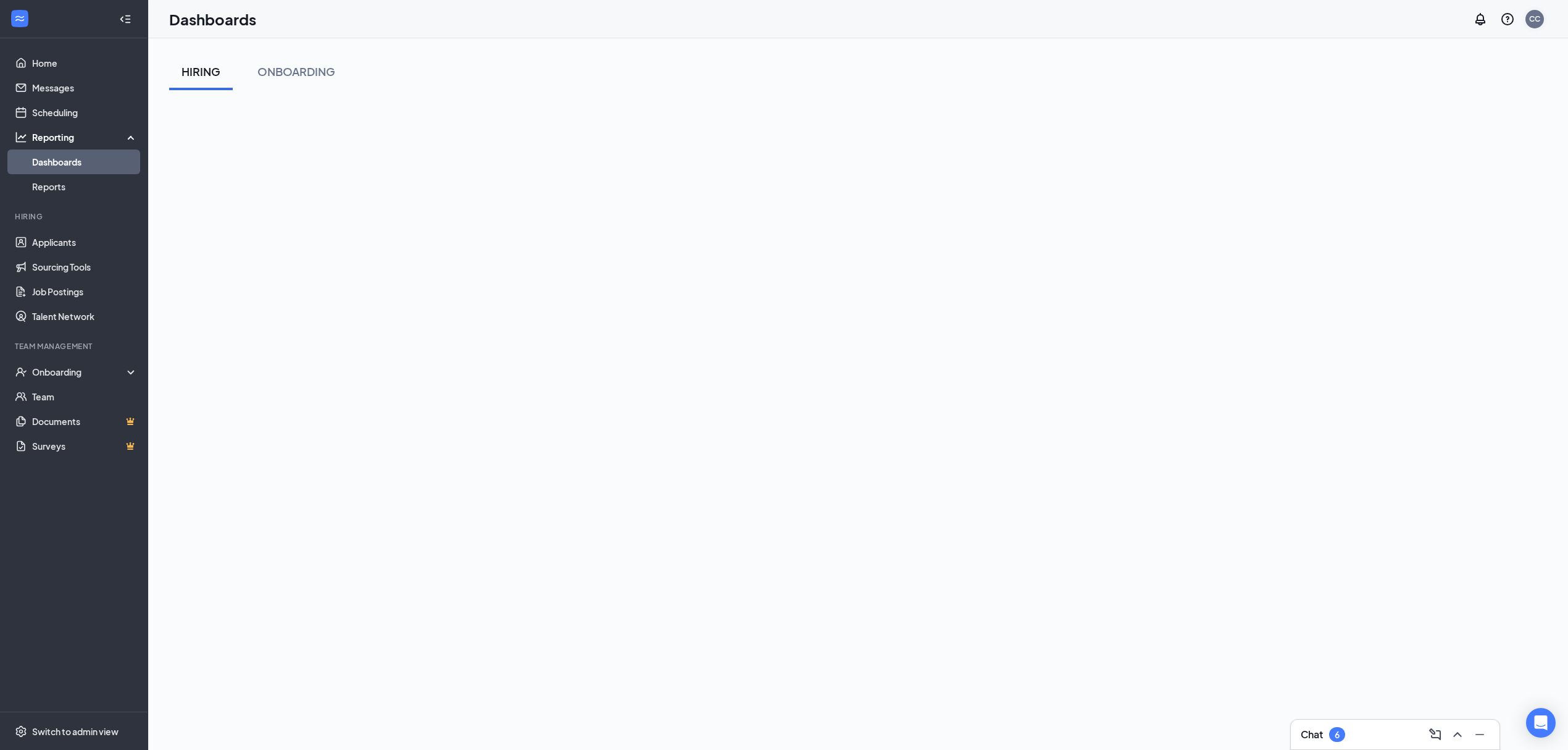
click at [1536, 15] on div "CC" at bounding box center [1535, 18] width 11 height 10
click at [1462, 159] on link "Switch account" at bounding box center [1437, 159] width 62 height 11
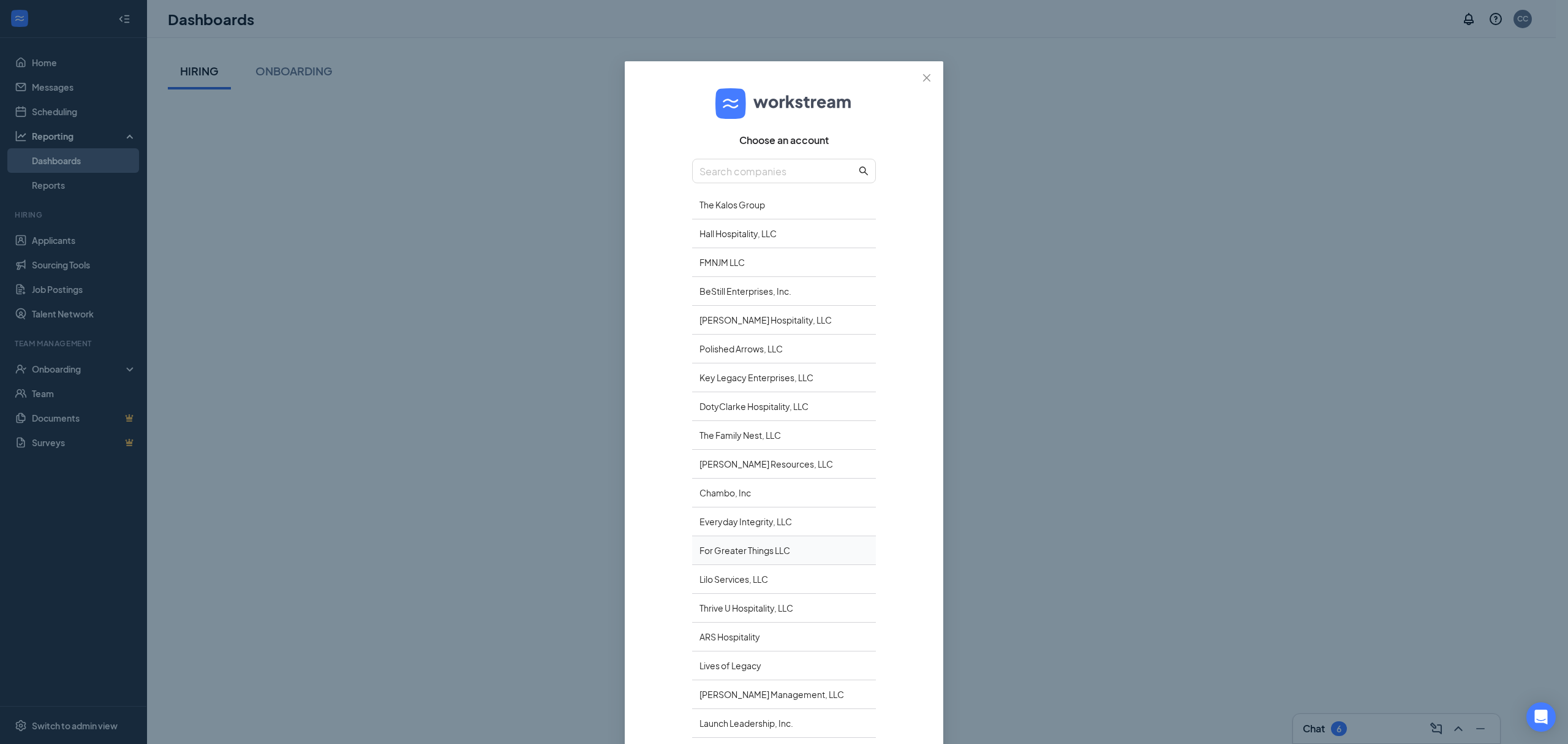
click at [742, 555] on div "For Greater Things LLC" at bounding box center [784, 550] width 183 height 29
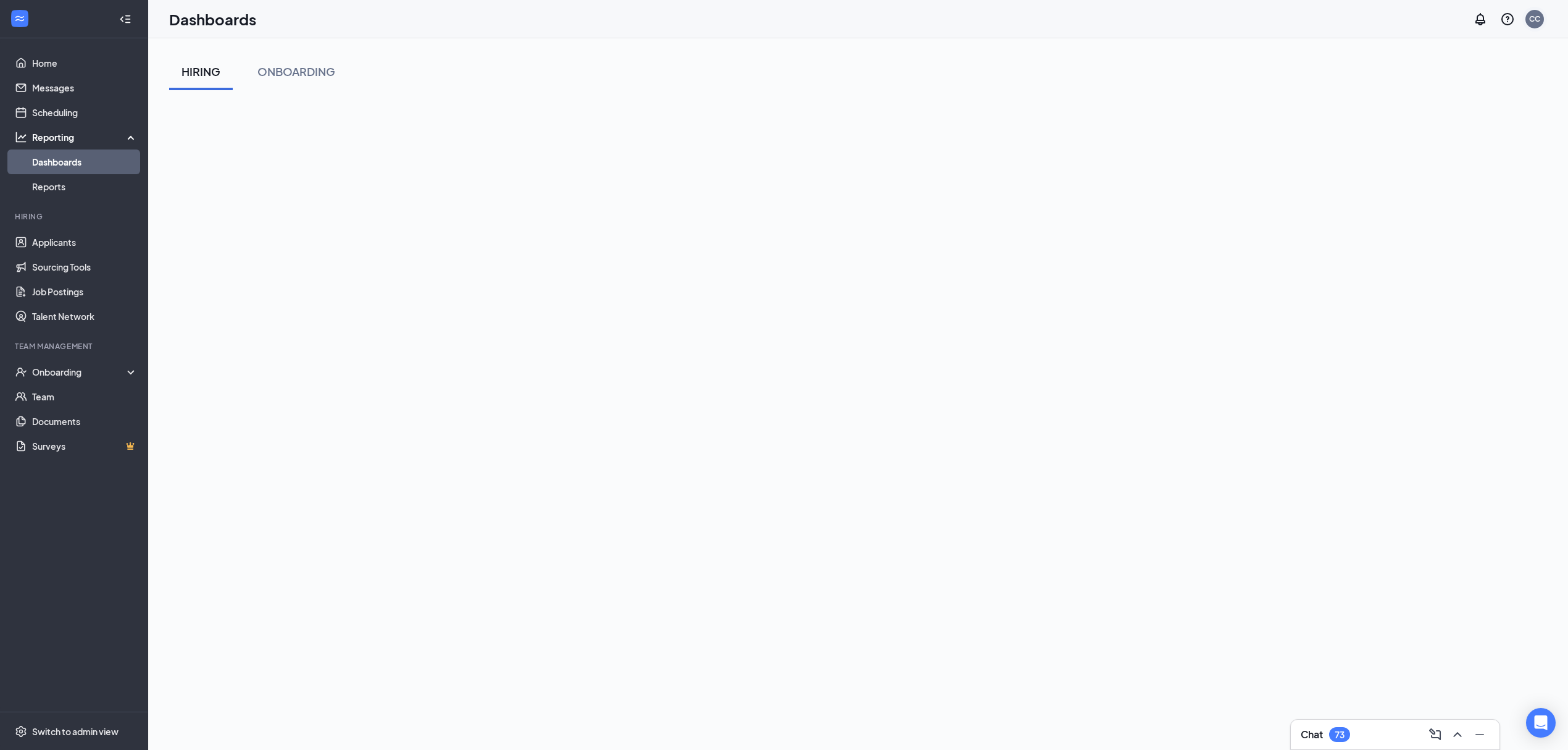
click at [1529, 24] on div "CC" at bounding box center [1535, 18] width 11 height 10
click at [1428, 156] on link "Switch account" at bounding box center [1437, 159] width 62 height 11
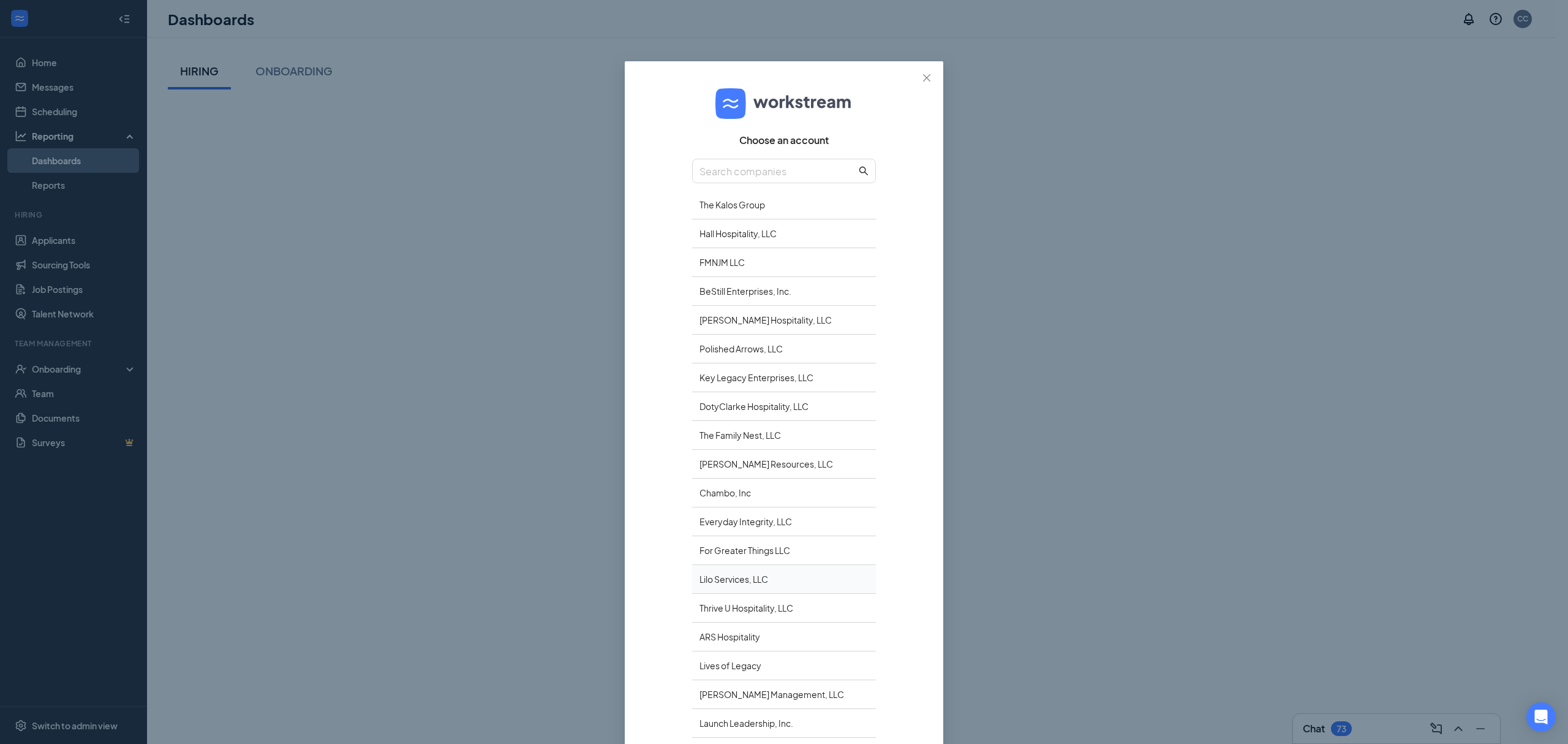
click at [722, 579] on div "Lilo Services, LLC" at bounding box center [784, 579] width 183 height 29
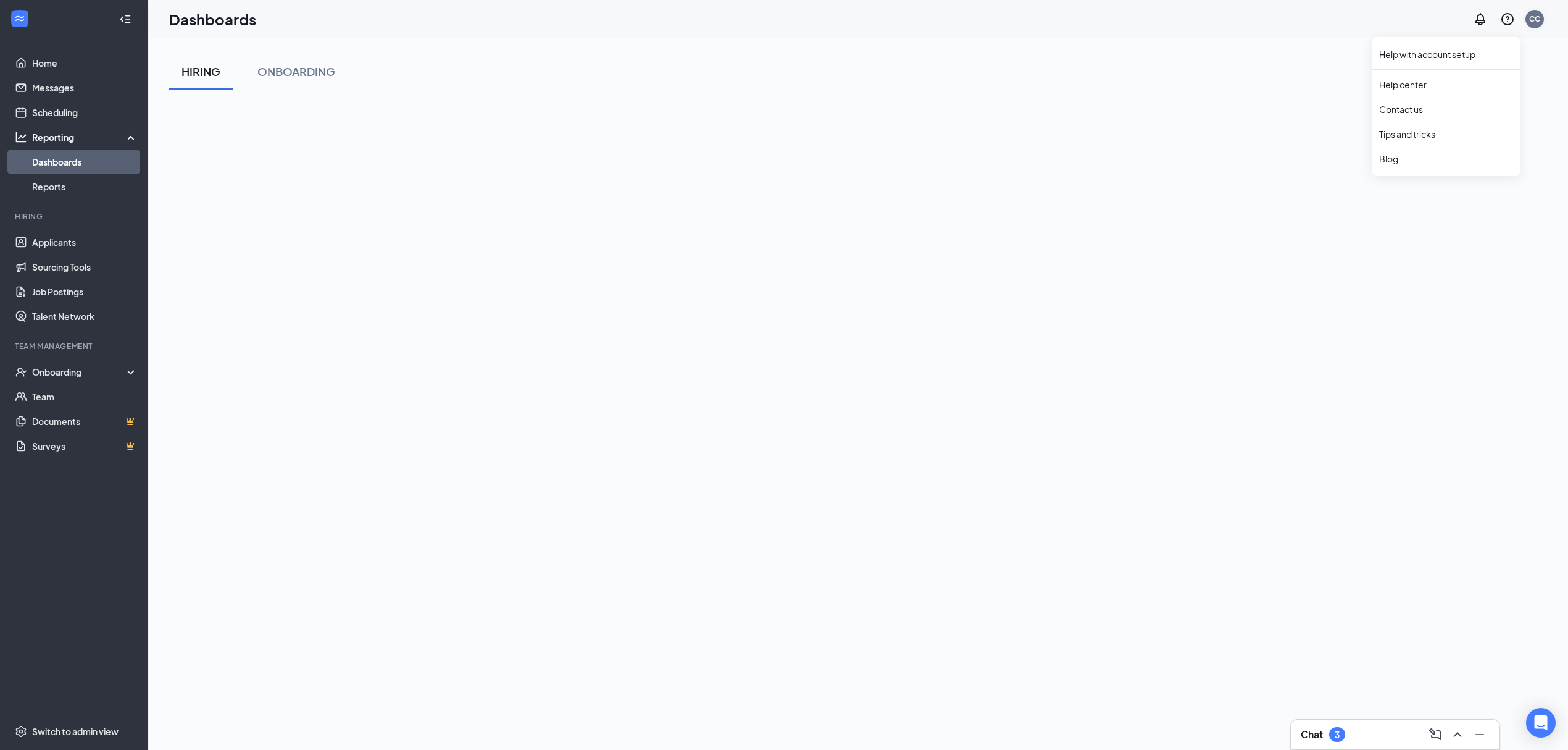
click at [1533, 18] on div "CC" at bounding box center [1535, 18] width 11 height 10
click at [1454, 160] on link "Switch account" at bounding box center [1437, 159] width 62 height 11
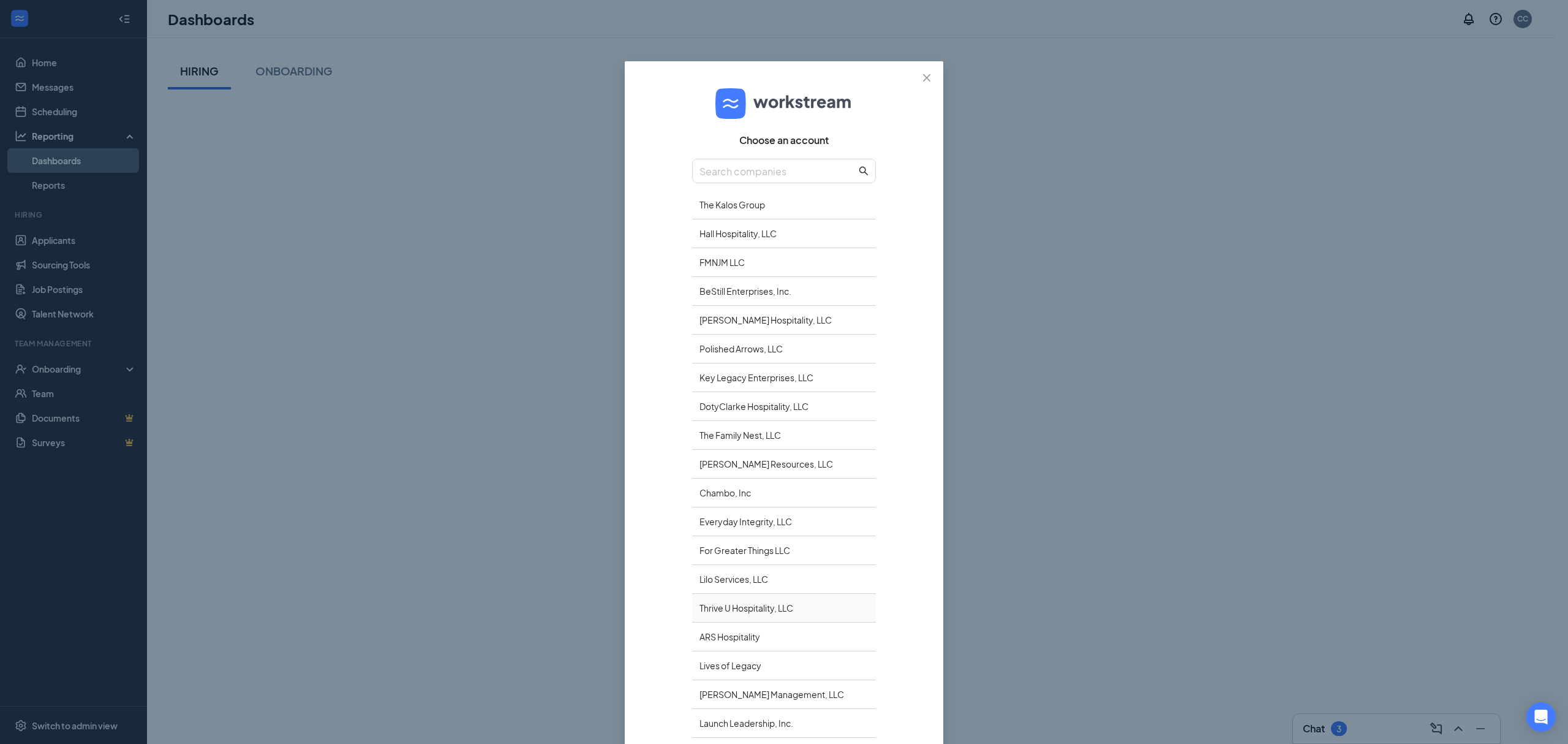
click at [731, 608] on div "Thrive U Hospitality, LLC" at bounding box center [784, 608] width 183 height 29
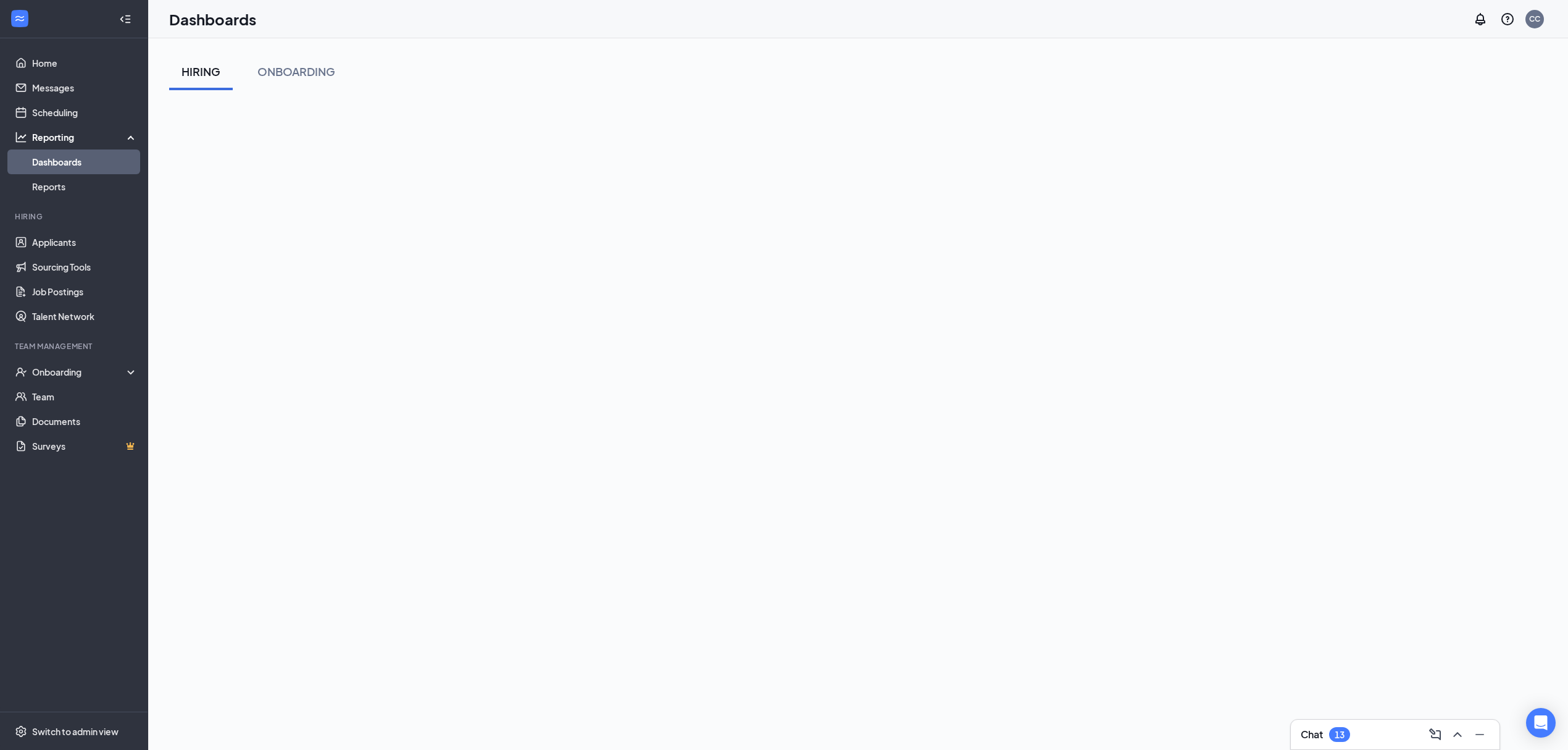
click at [727, 66] on div "HIRING ONBOARDING" at bounding box center [858, 71] width 1378 height 37
click at [1544, 18] on div "CC" at bounding box center [1534, 19] width 18 height 18
click at [1457, 164] on link "Switch account" at bounding box center [1437, 159] width 62 height 11
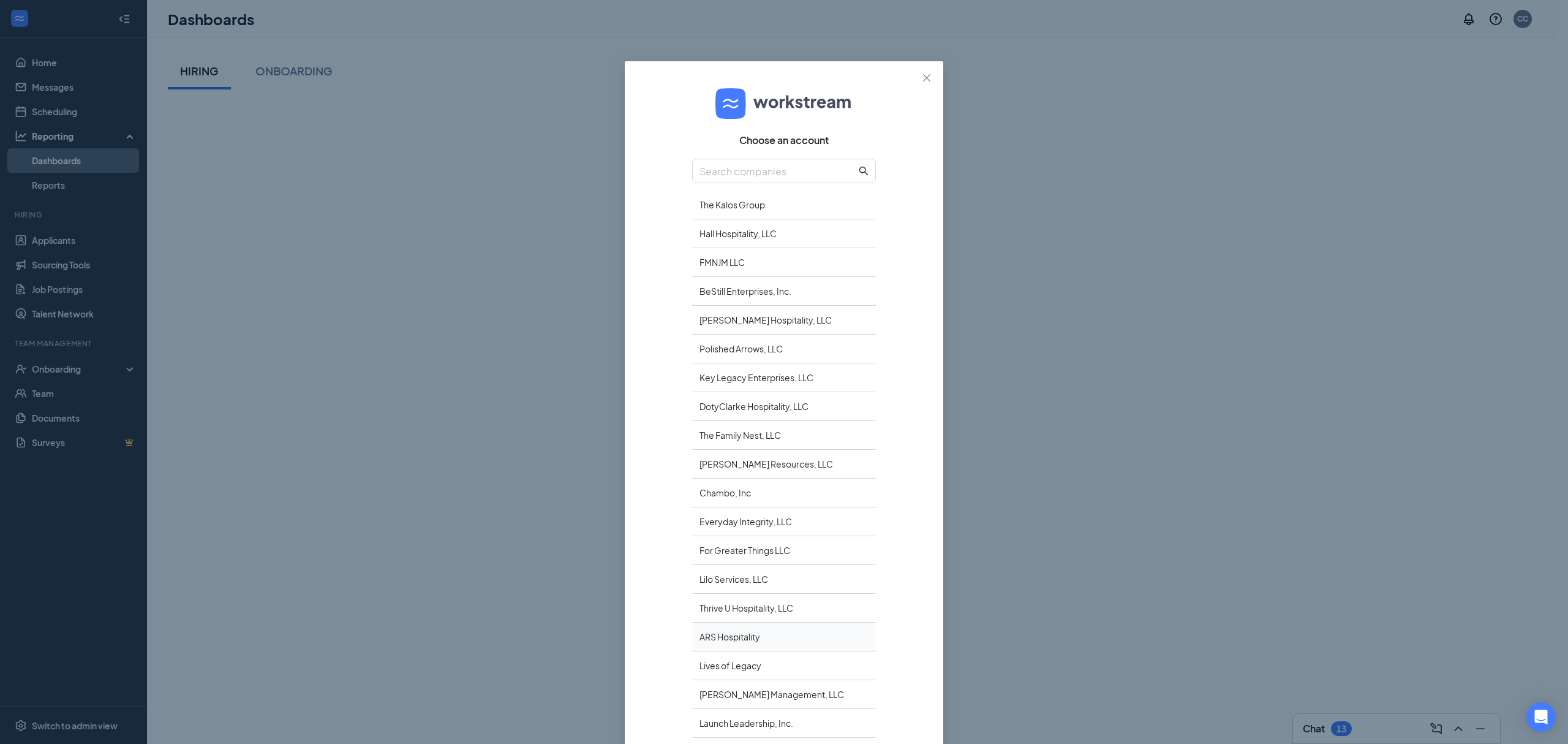
click at [719, 643] on div "ARS Hospitality" at bounding box center [784, 637] width 183 height 29
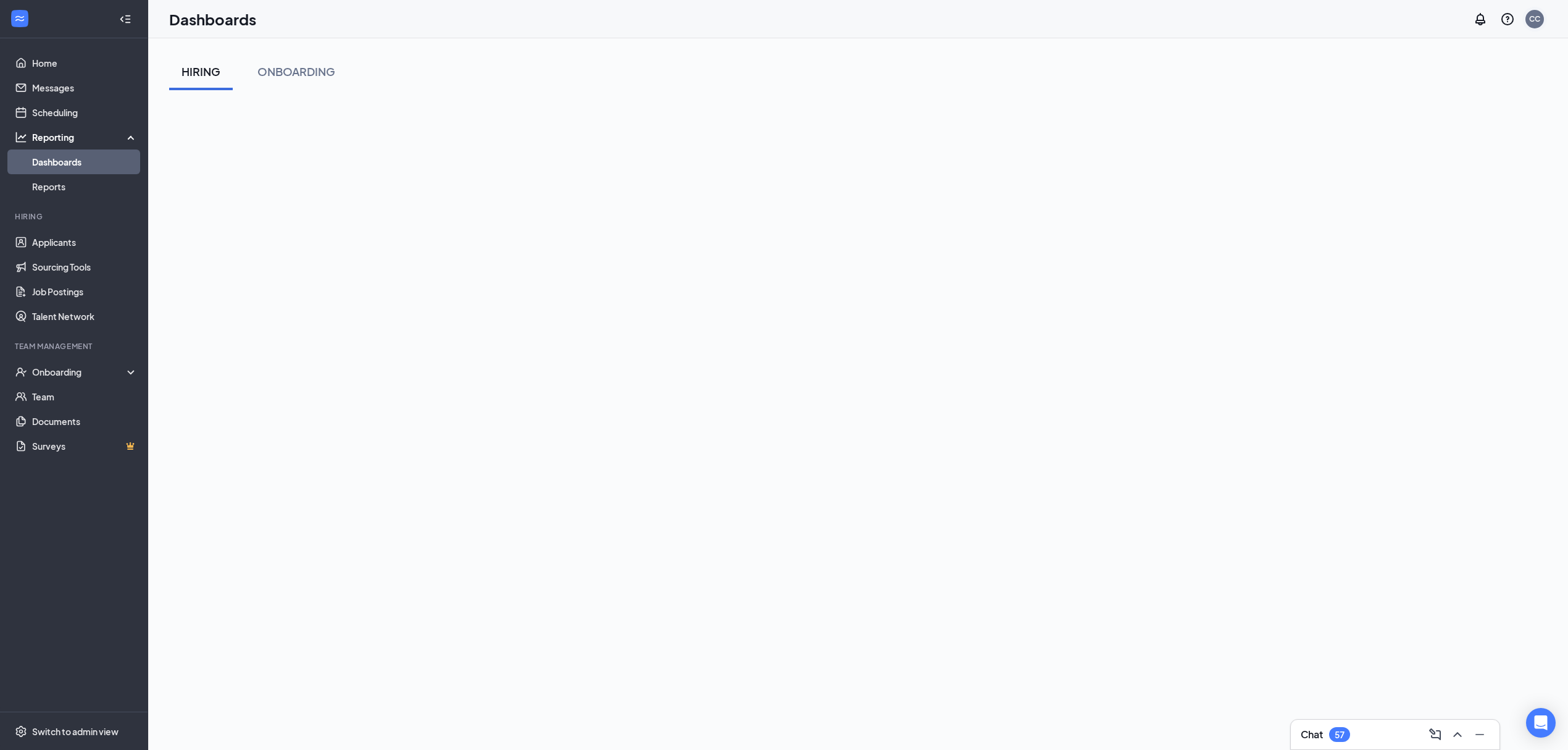
click at [1539, 27] on div "CC" at bounding box center [1534, 19] width 24 height 24
click at [1446, 154] on link "Switch account" at bounding box center [1437, 159] width 62 height 11
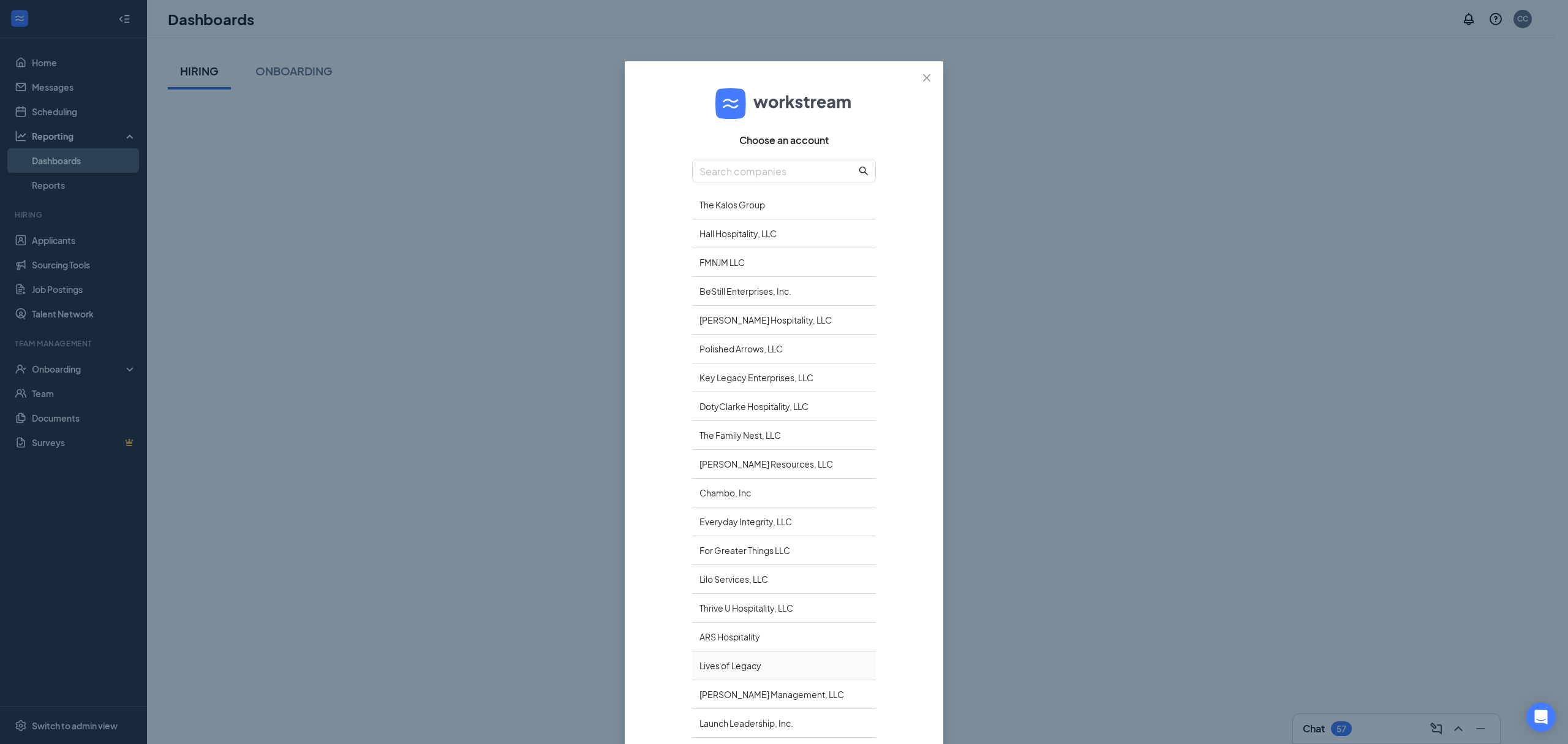
click at [726, 666] on div "Lives of Legacy" at bounding box center [784, 666] width 183 height 29
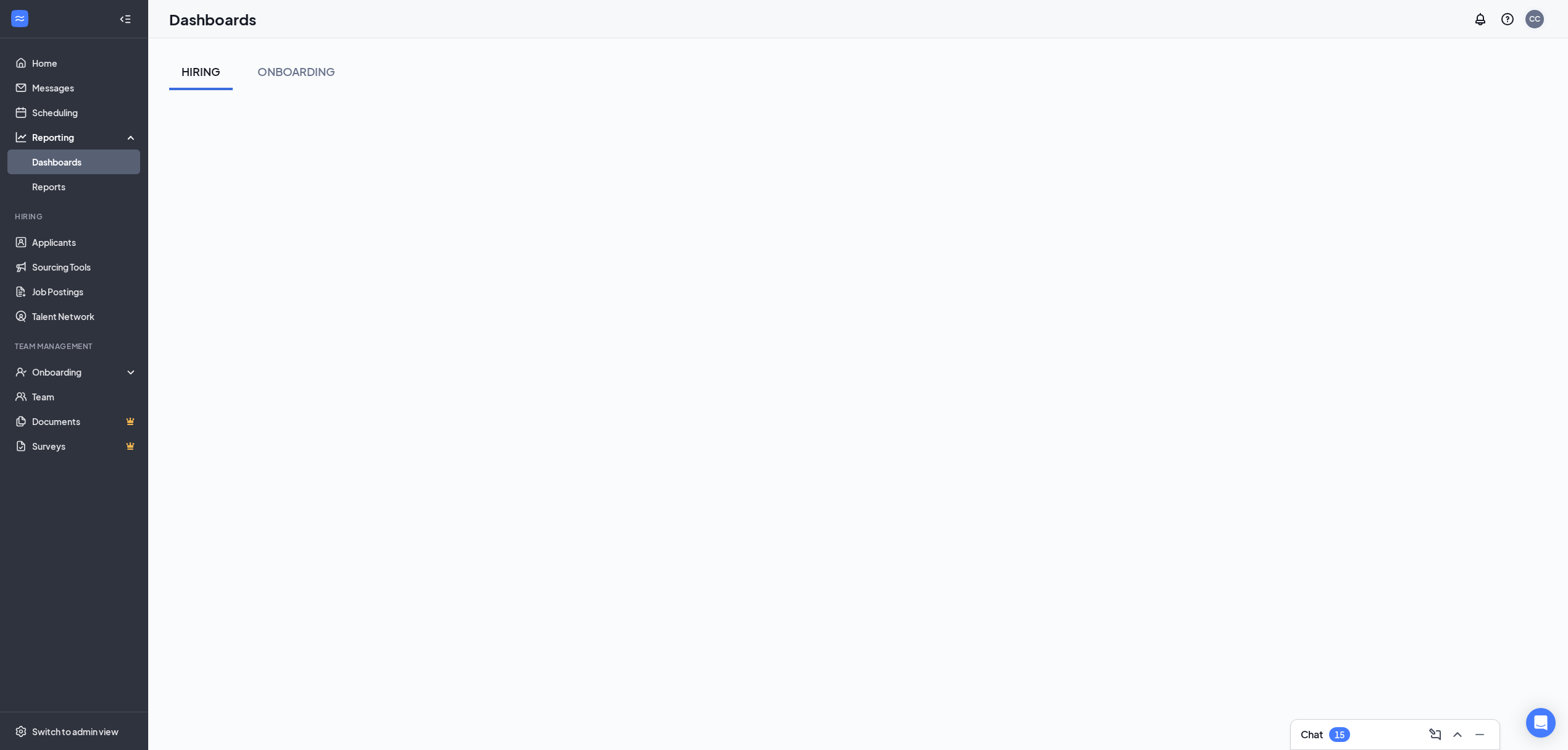
click at [1541, 22] on div "CC" at bounding box center [1534, 19] width 18 height 18
click at [1441, 153] on link "Switch account" at bounding box center [1437, 159] width 62 height 11
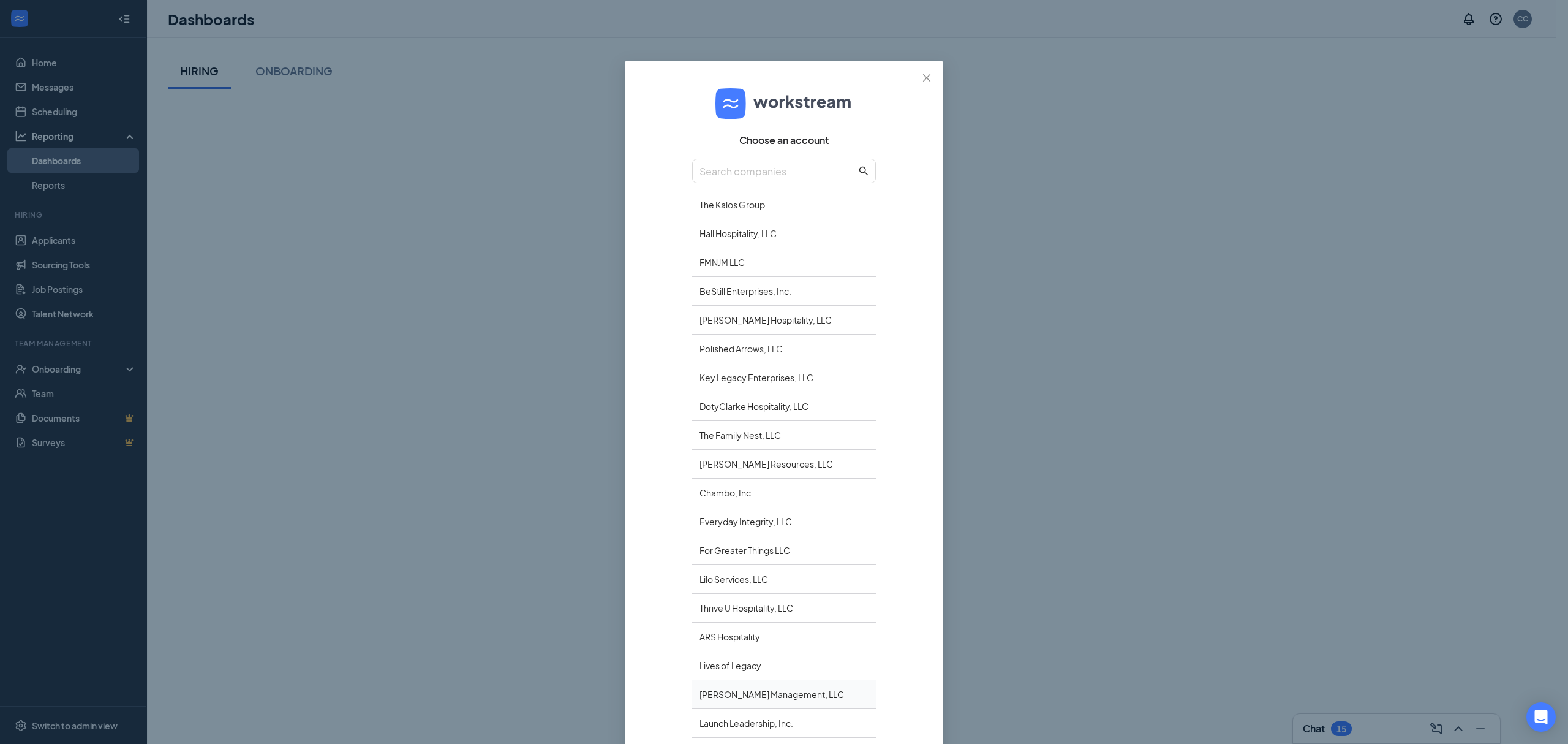
click at [714, 701] on div "[PERSON_NAME] Management, LLC" at bounding box center [784, 694] width 183 height 29
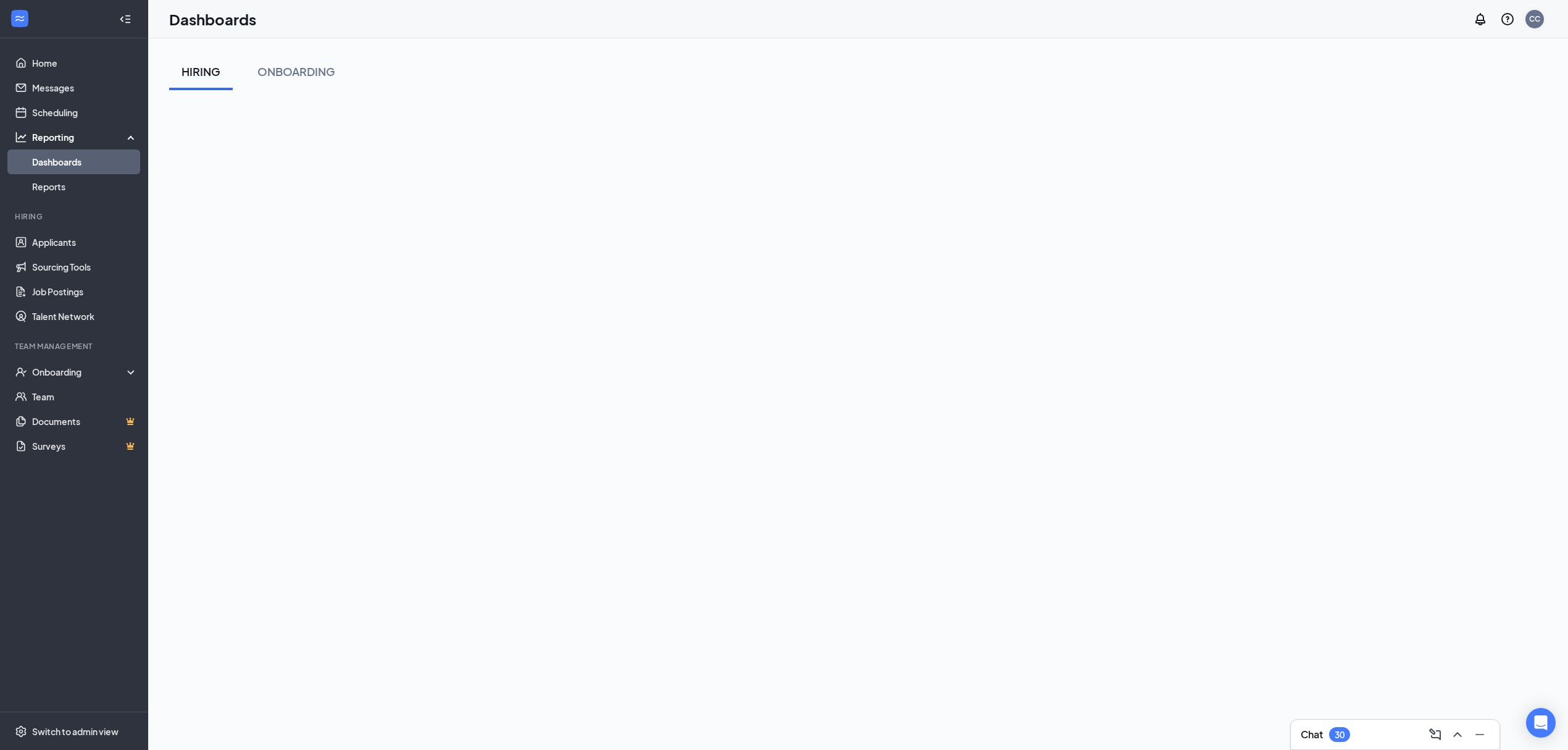
click at [1540, 25] on div "CC" at bounding box center [1534, 19] width 18 height 18
click at [1456, 165] on link "Switch account" at bounding box center [1437, 171] width 62 height 11
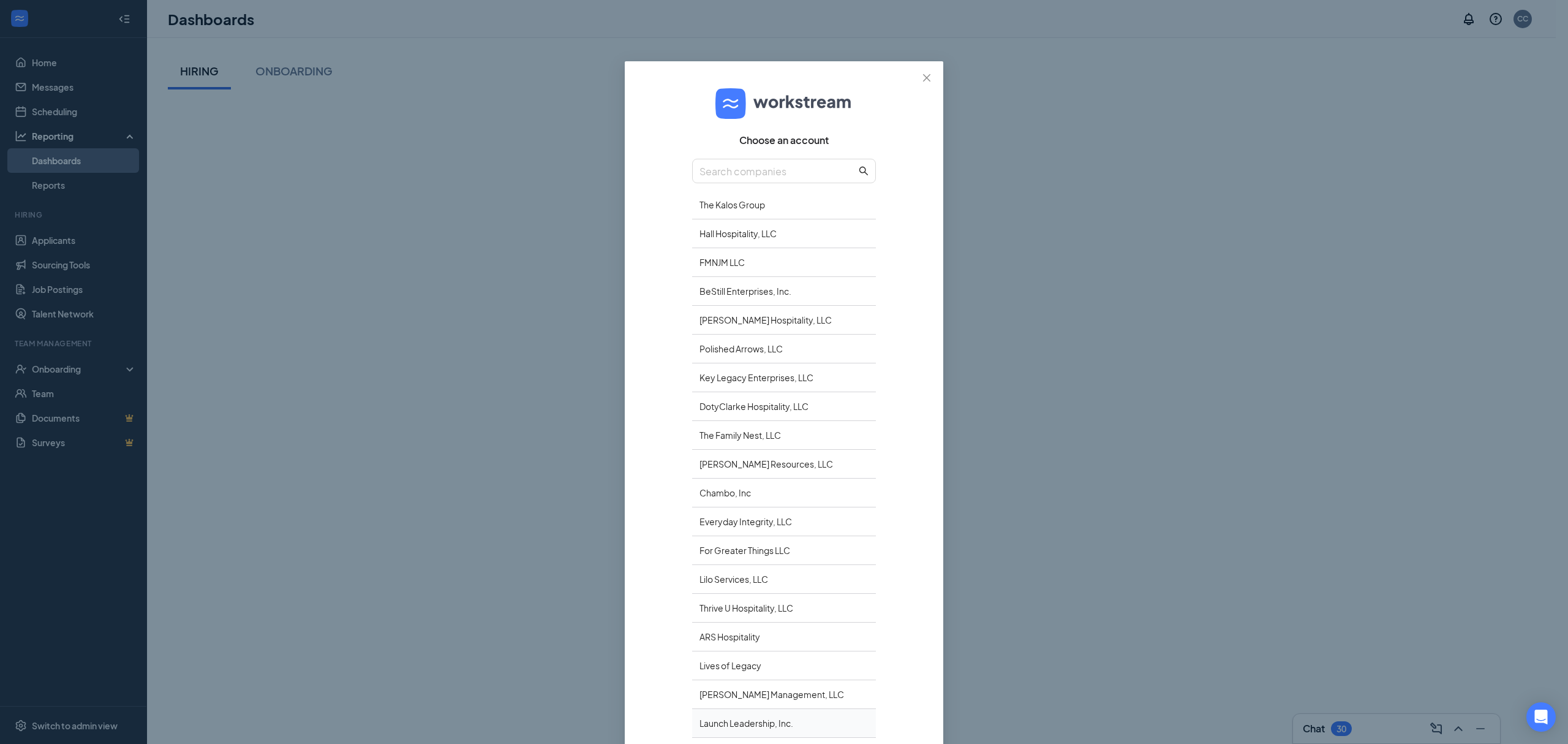
click at [728, 717] on div "Launch Leadership, Inc." at bounding box center [784, 723] width 183 height 29
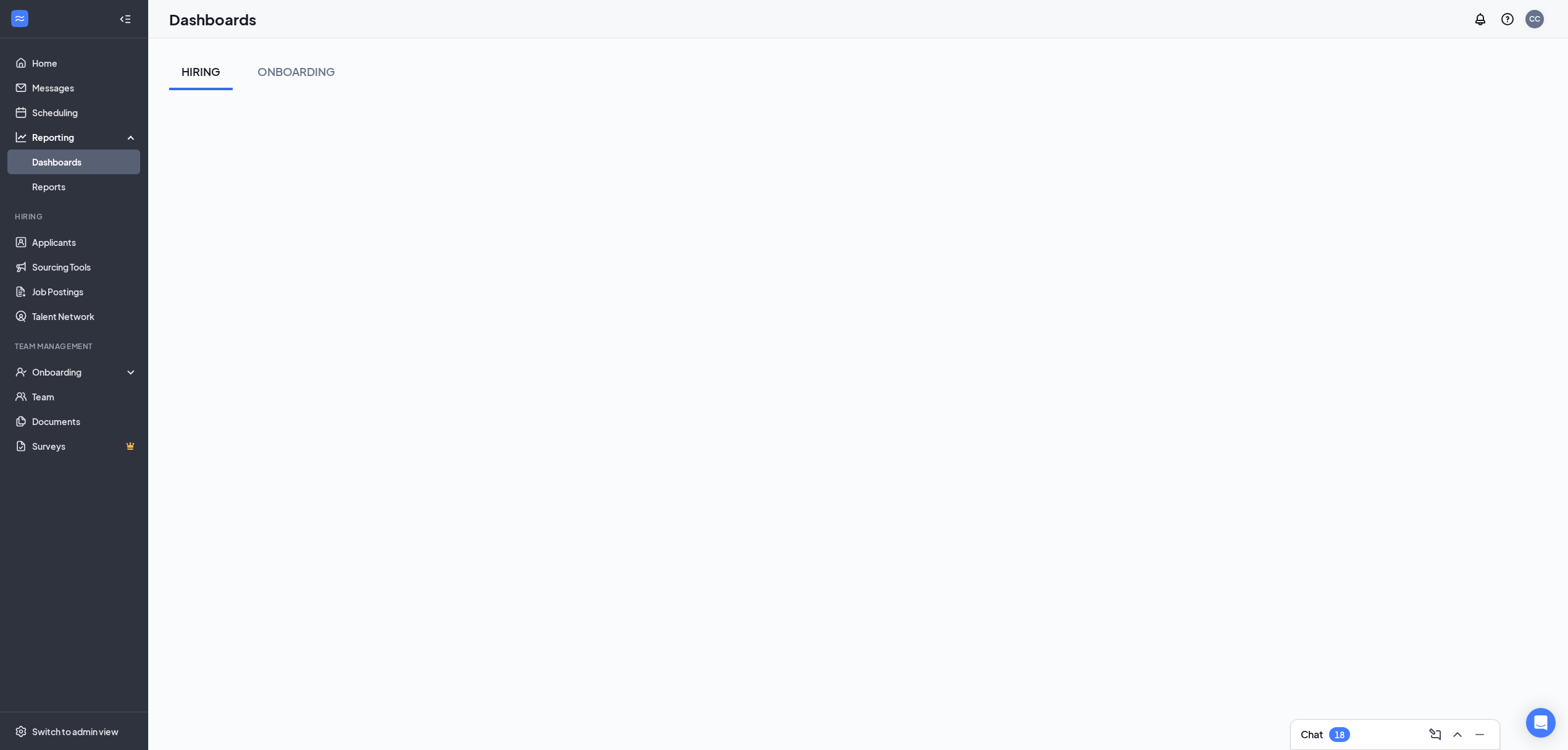
click at [1540, 16] on div "CC" at bounding box center [1535, 18] width 11 height 10
click at [1410, 164] on link "Switch account" at bounding box center [1437, 159] width 62 height 11
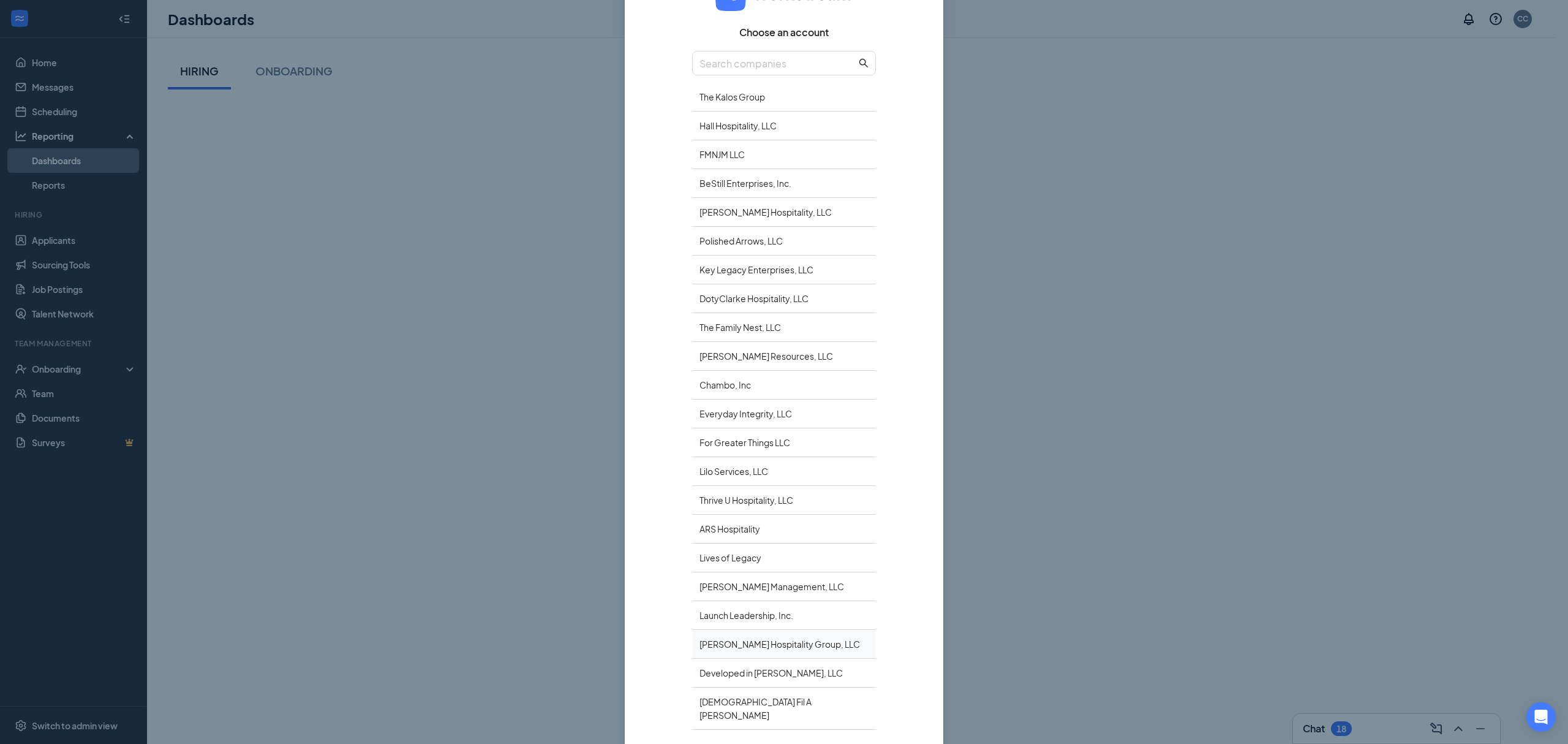
scroll to position [108, 0]
click at [751, 647] on div "Payne Hospitality Group, LLC" at bounding box center [784, 644] width 183 height 29
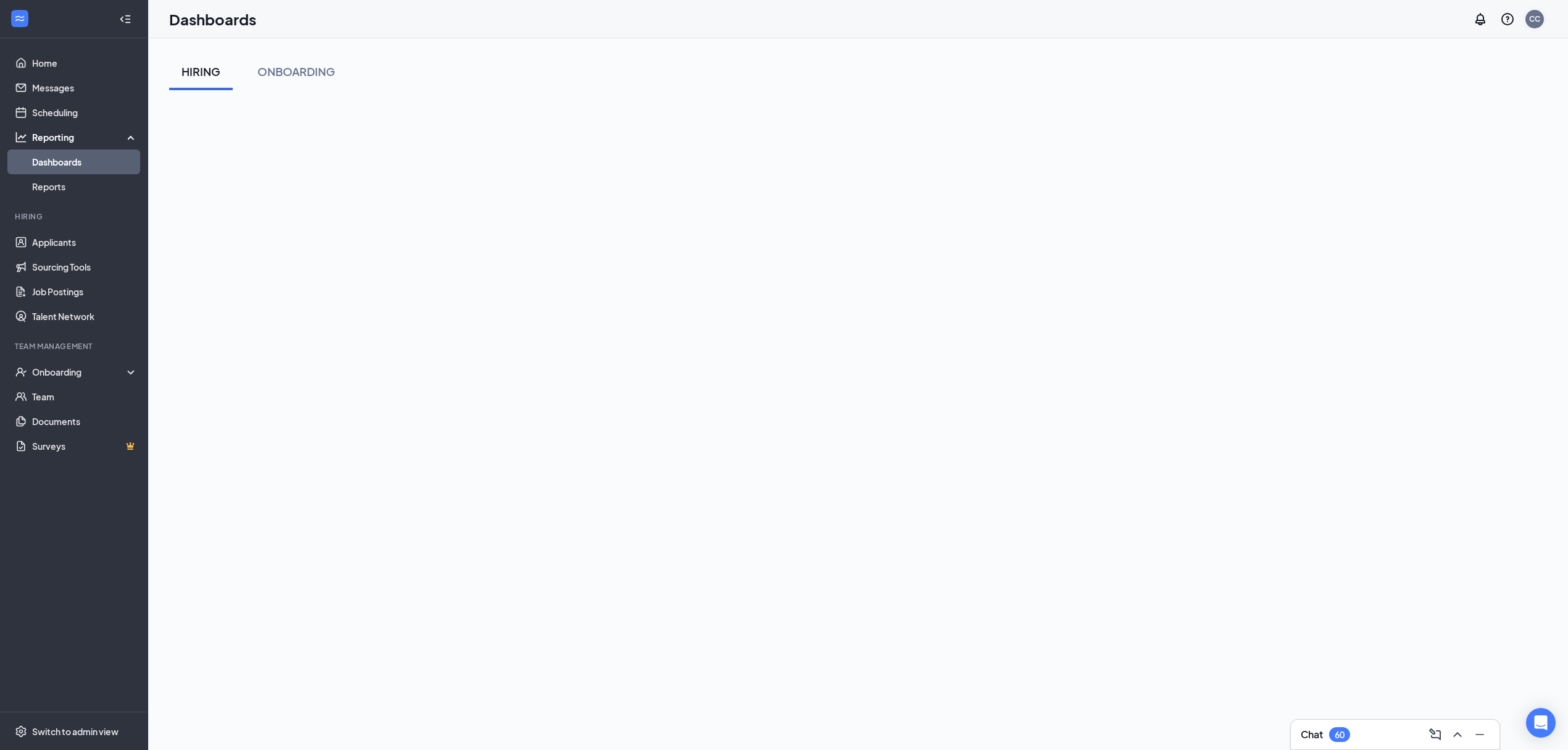
click at [1527, 17] on div "CC" at bounding box center [1534, 19] width 18 height 18
click at [1436, 165] on link "Switch account" at bounding box center [1437, 171] width 62 height 11
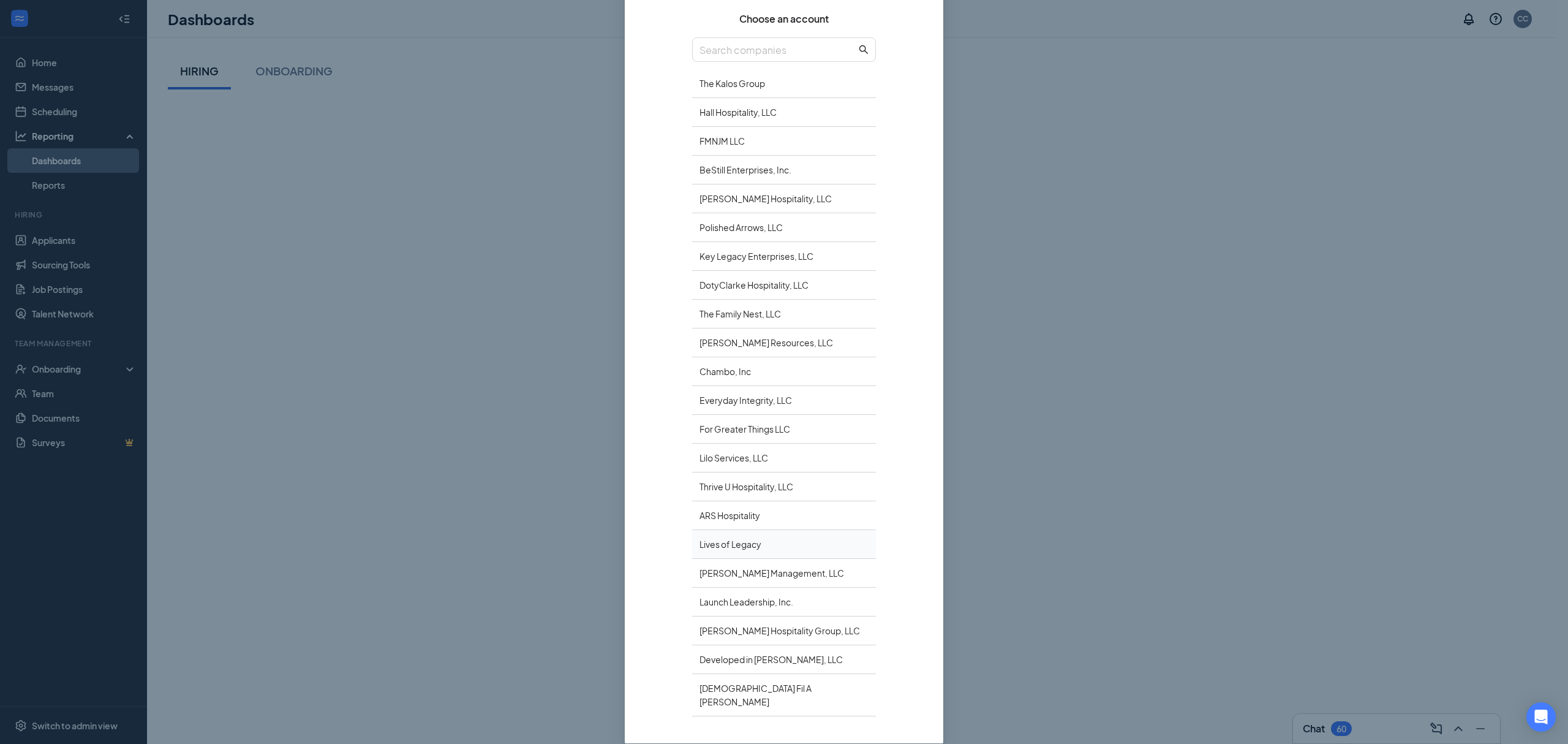
scroll to position [126, 0]
click at [737, 663] on div "Developed in [PERSON_NAME], LLC" at bounding box center [784, 655] width 183 height 29
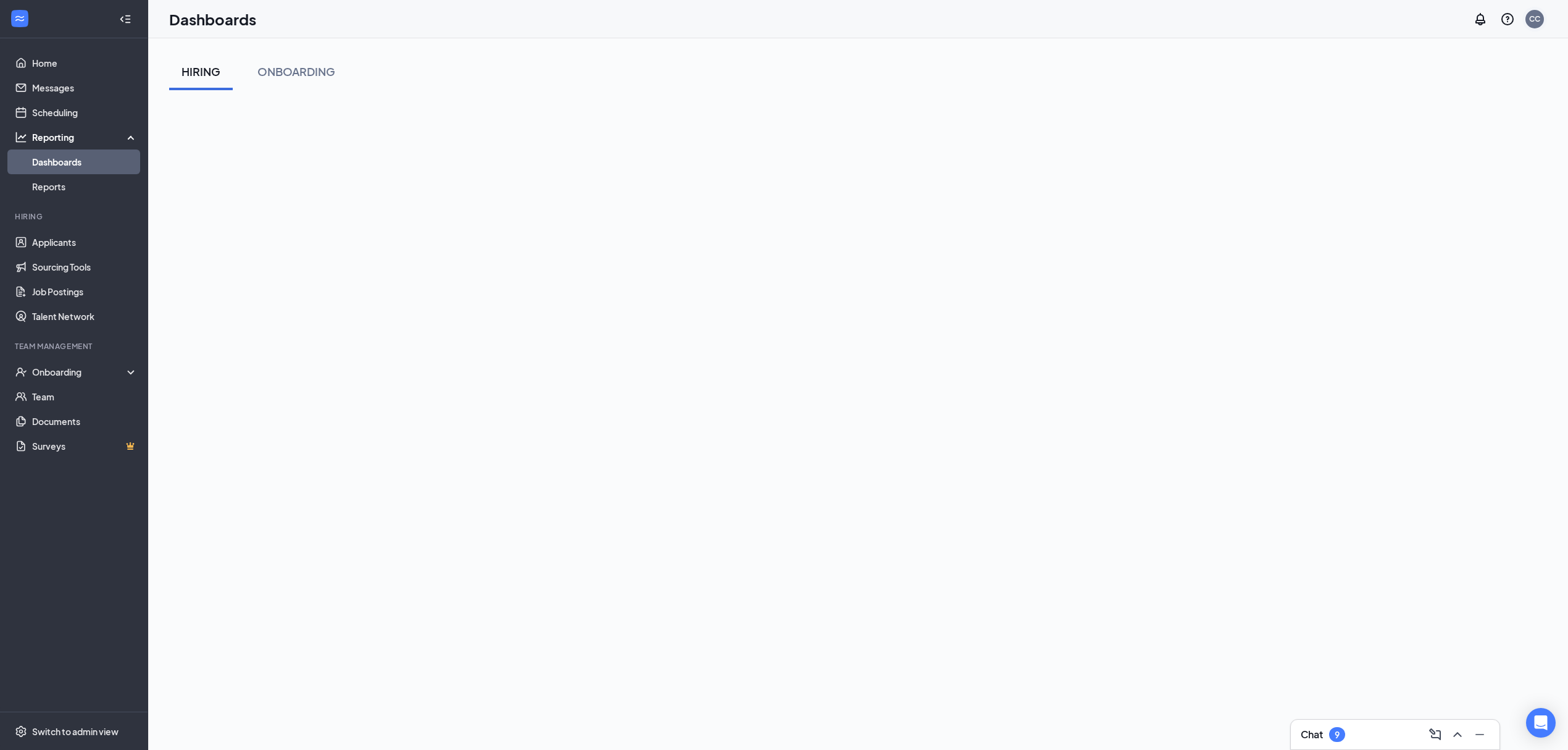
click at [1536, 24] on div "CC" at bounding box center [1534, 19] width 18 height 18
click at [1450, 165] on link "Switch account" at bounding box center [1437, 171] width 62 height 11
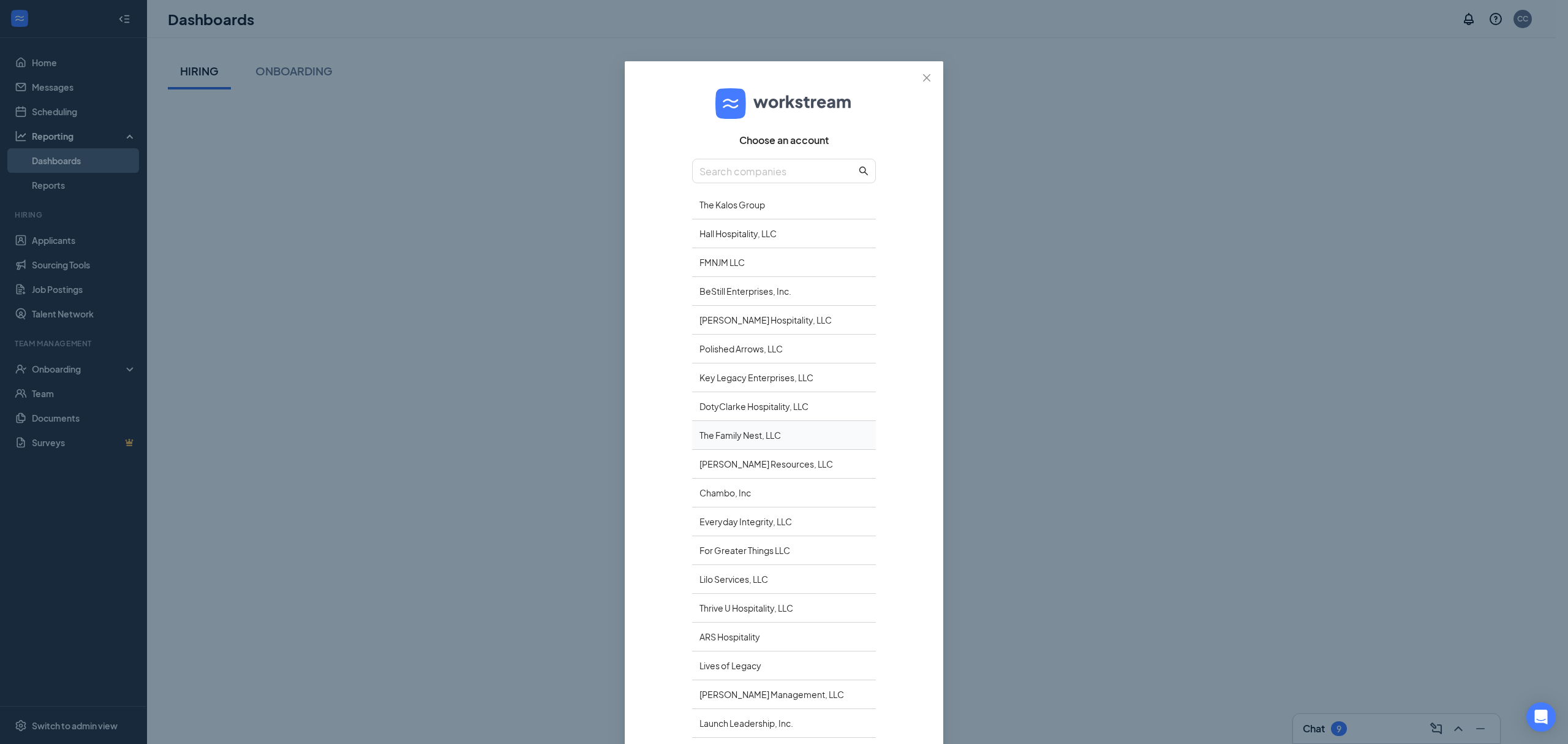
scroll to position [126, 0]
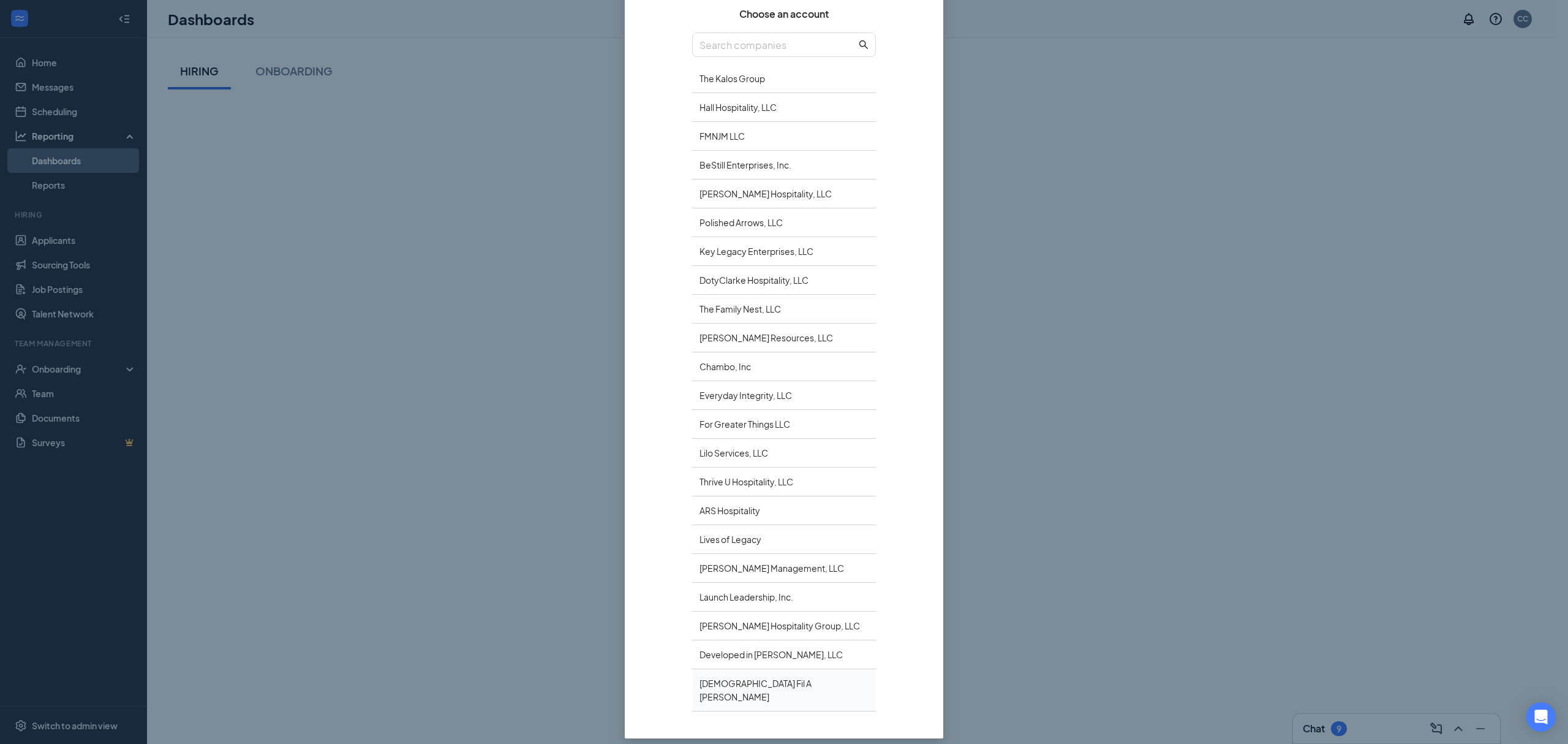
click at [718, 679] on div "[DEMOGRAPHIC_DATA] Fil A [PERSON_NAME]" at bounding box center [784, 690] width 183 height 42
